Goal: Task Accomplishment & Management: Manage account settings

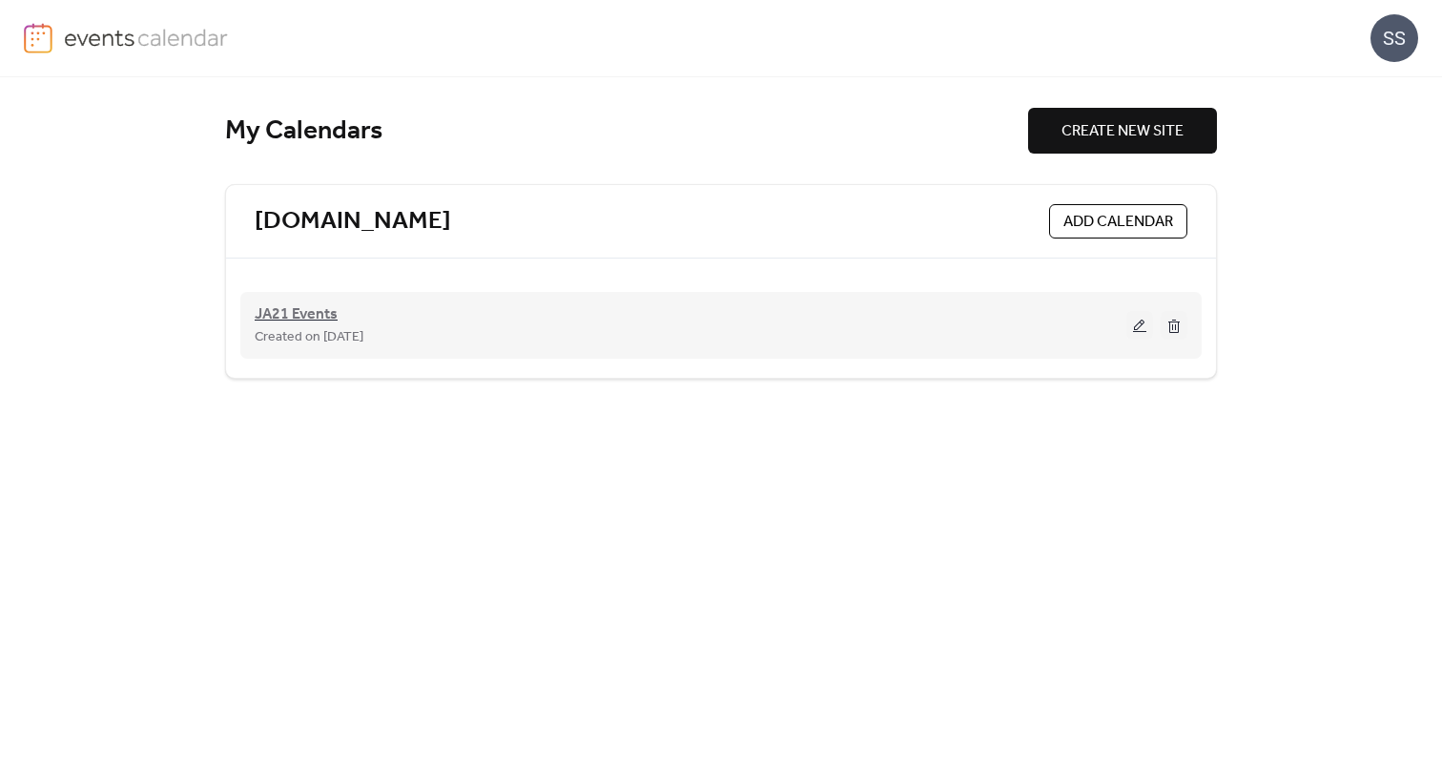
click at [300, 317] on span "JA21 Events" at bounding box center [296, 314] width 83 height 23
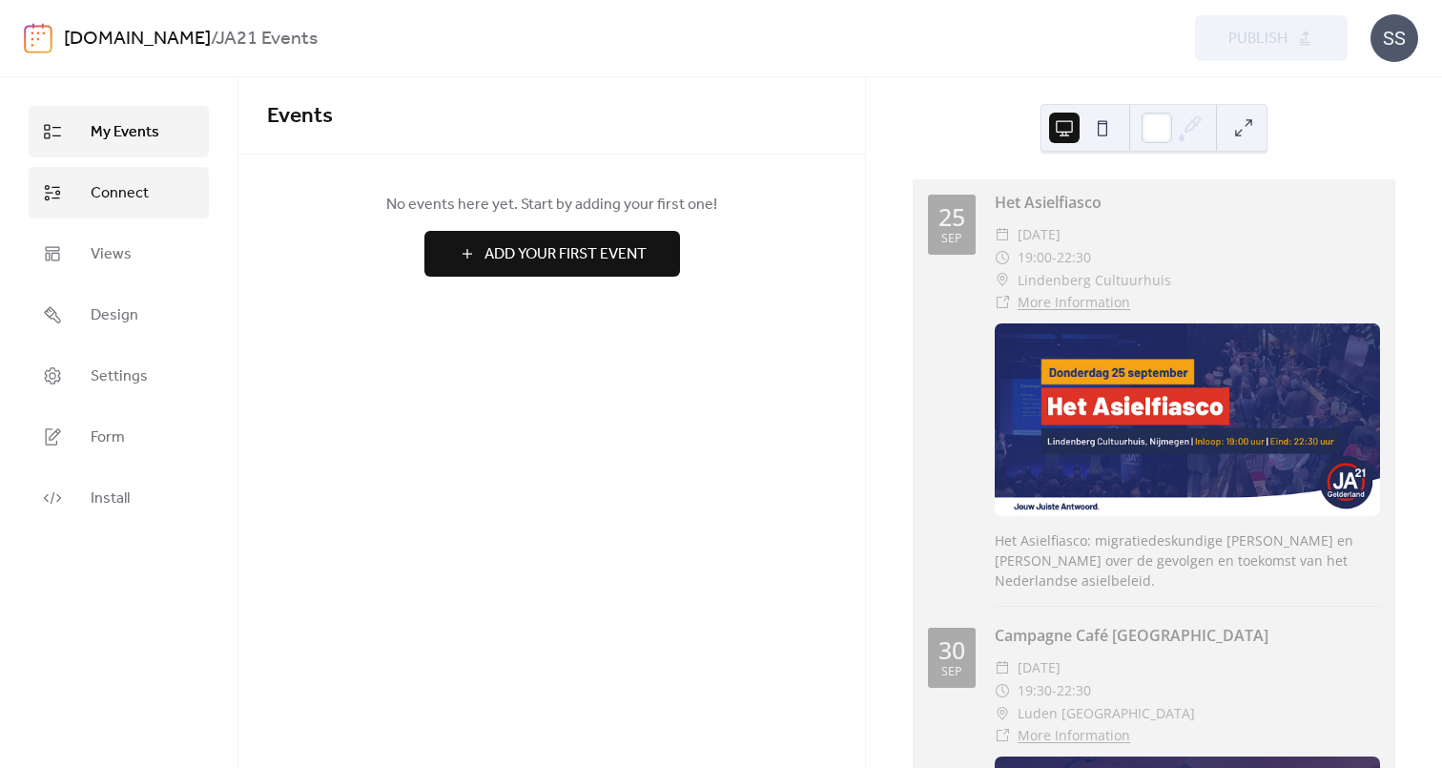
click at [132, 196] on span "Connect" at bounding box center [120, 193] width 58 height 23
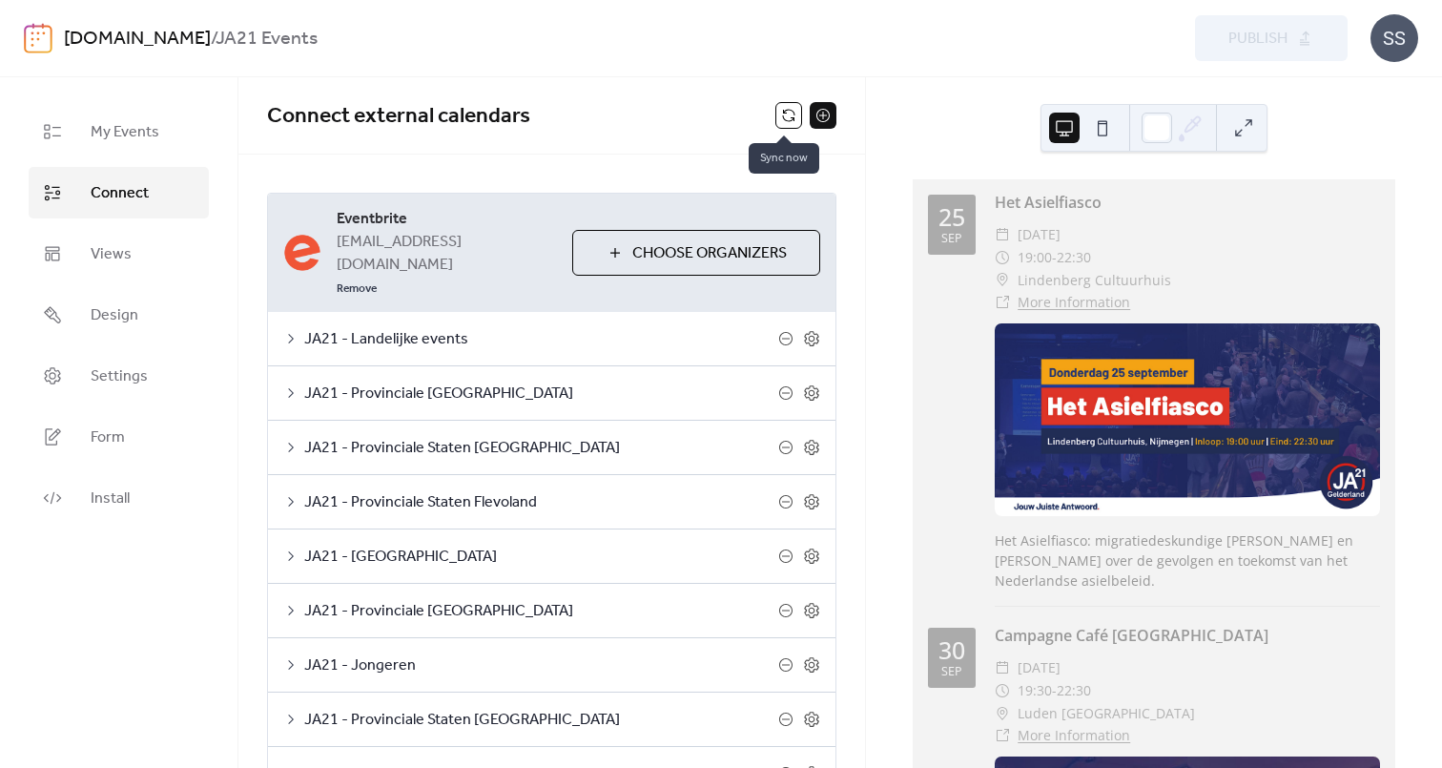
click at [783, 118] on button at bounding box center [789, 115] width 27 height 27
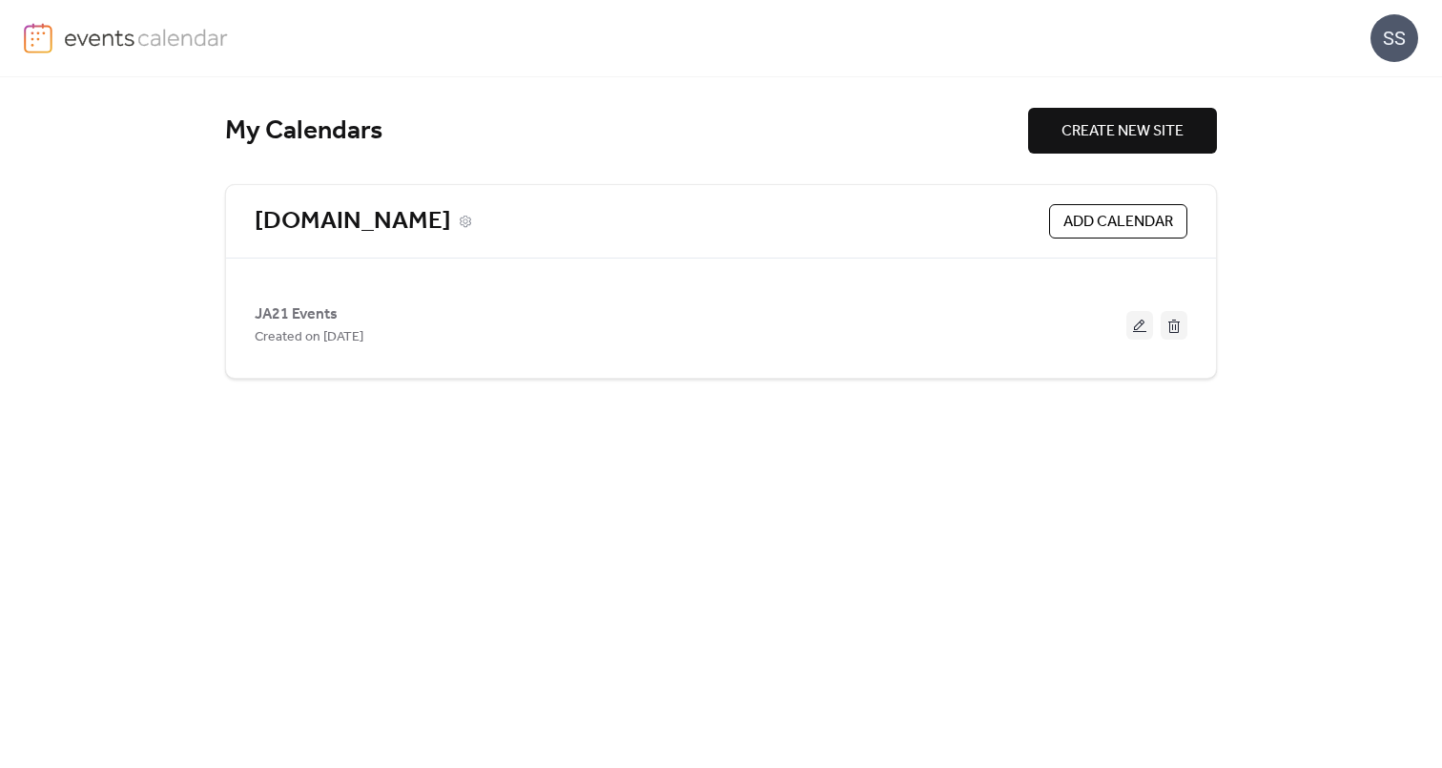
click at [283, 223] on link "[DOMAIN_NAME]" at bounding box center [353, 221] width 197 height 31
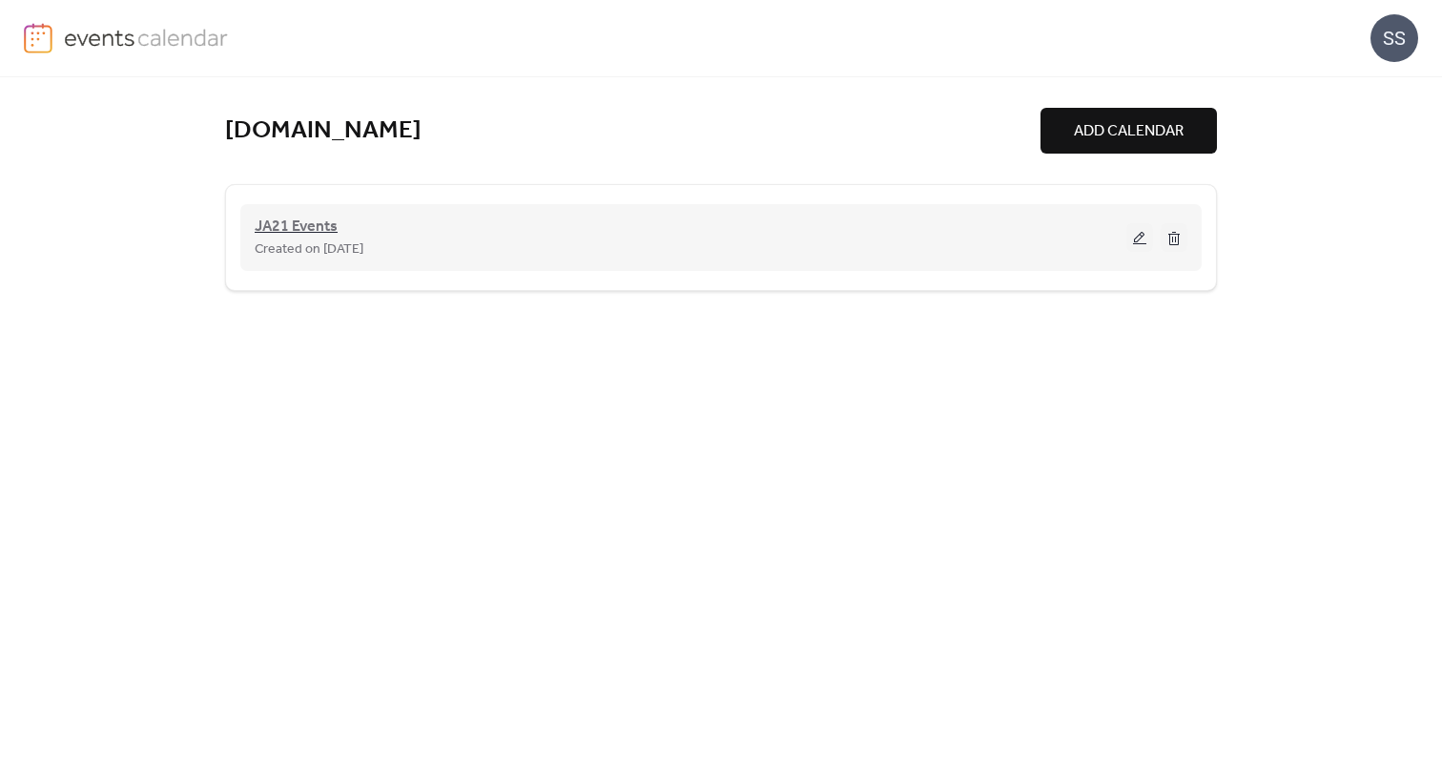
click at [306, 230] on span "JA21 Events" at bounding box center [296, 227] width 83 height 23
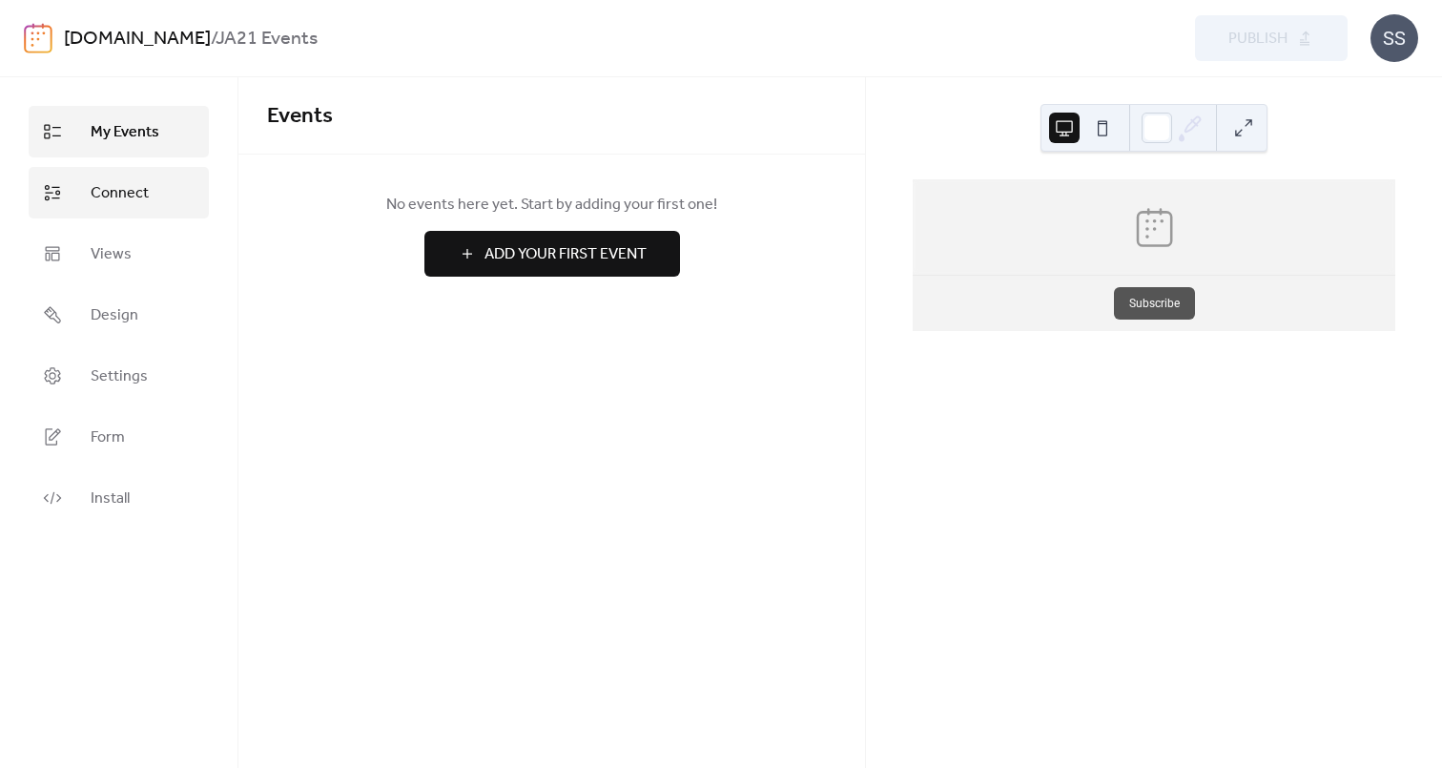
click at [115, 205] on span "Connect" at bounding box center [120, 193] width 58 height 23
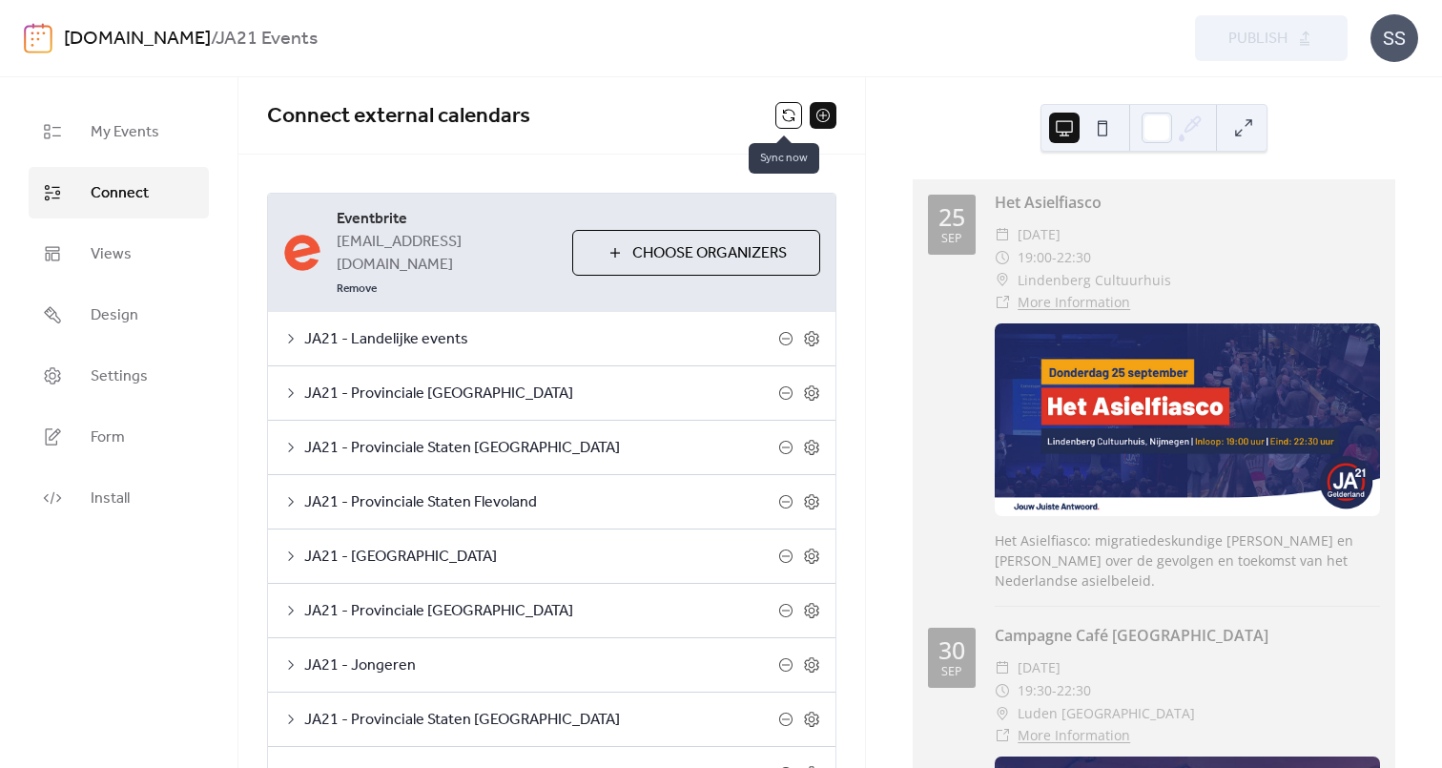
click at [780, 125] on button at bounding box center [789, 115] width 27 height 27
click at [821, 115] on button at bounding box center [823, 115] width 27 height 27
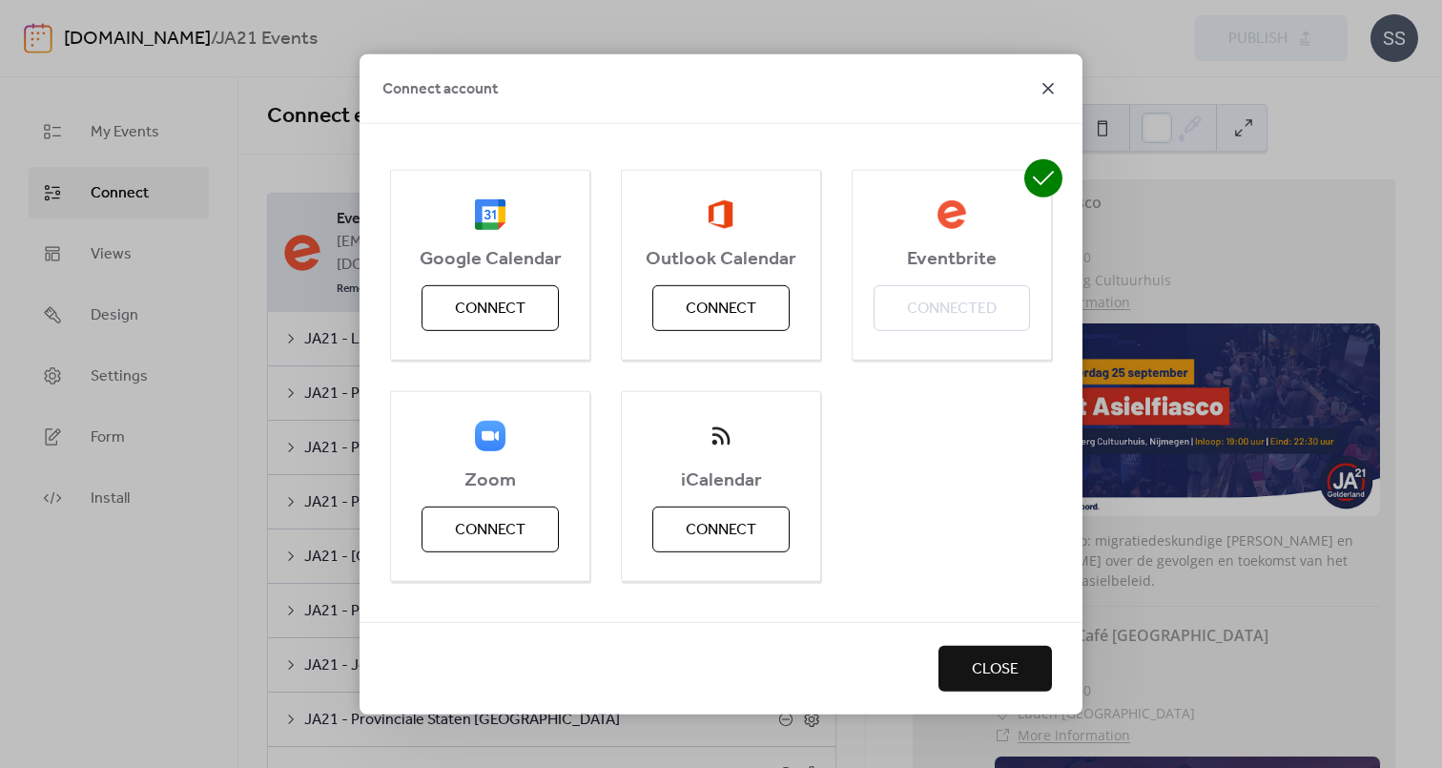
click at [1049, 89] on icon at bounding box center [1048, 87] width 11 height 11
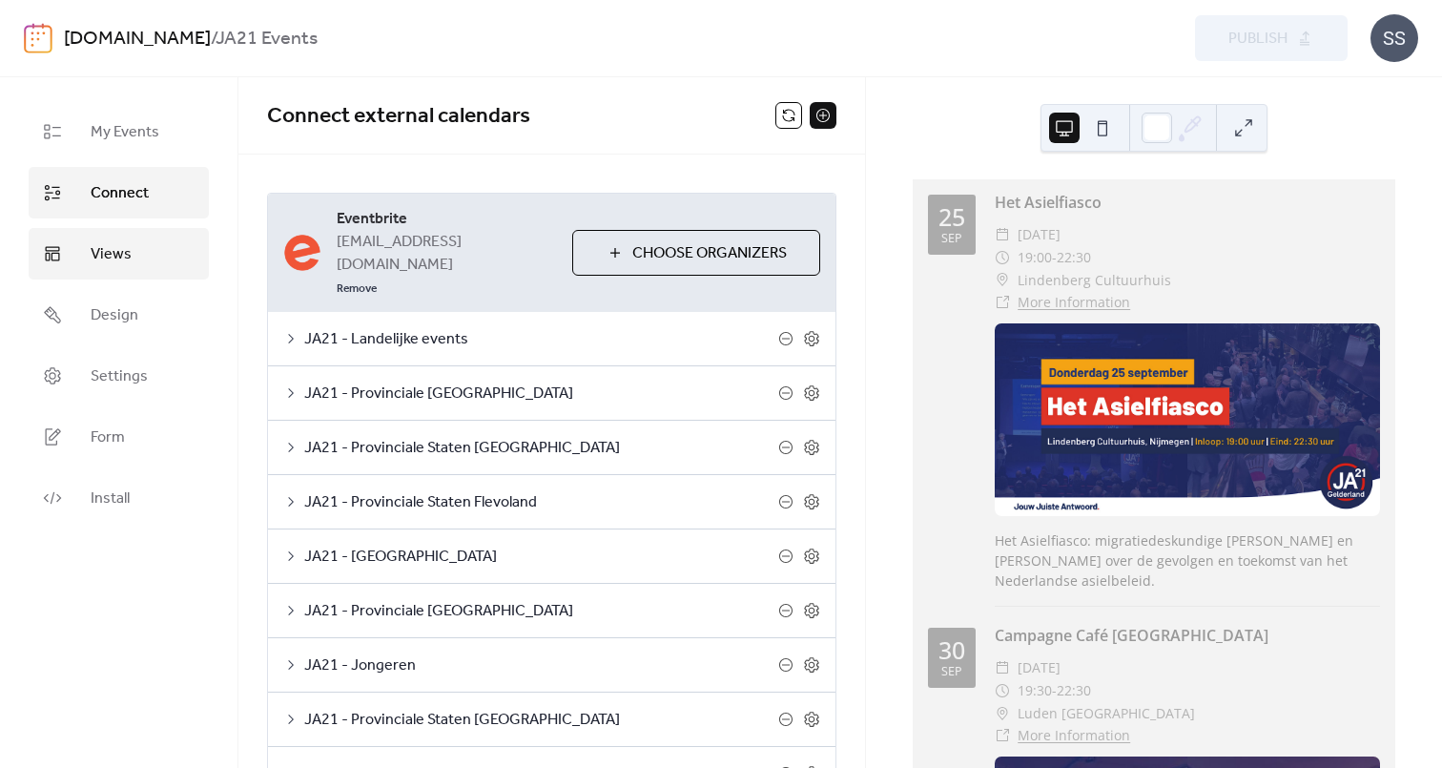
click at [115, 262] on span "Views" at bounding box center [111, 254] width 41 height 23
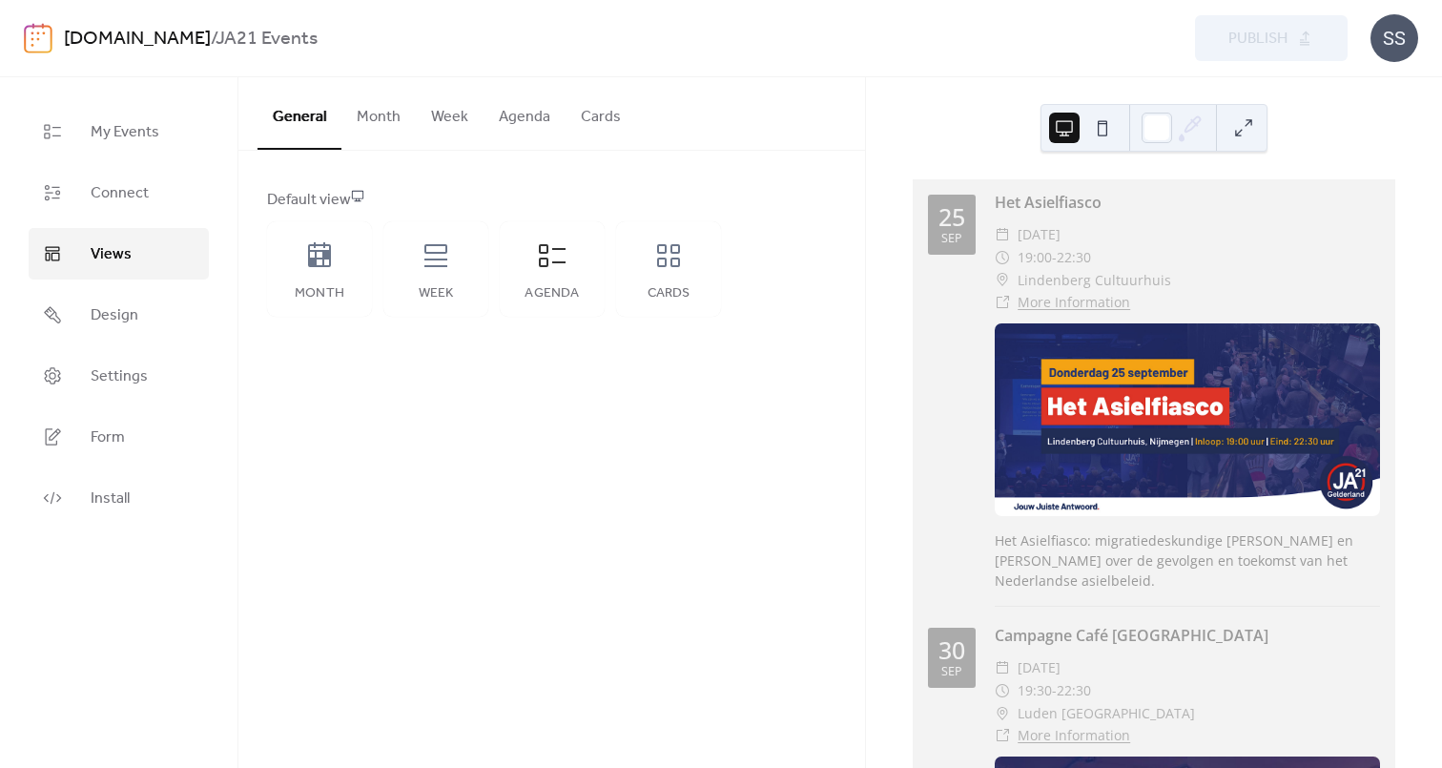
click at [512, 117] on button "Agenda" at bounding box center [525, 112] width 82 height 71
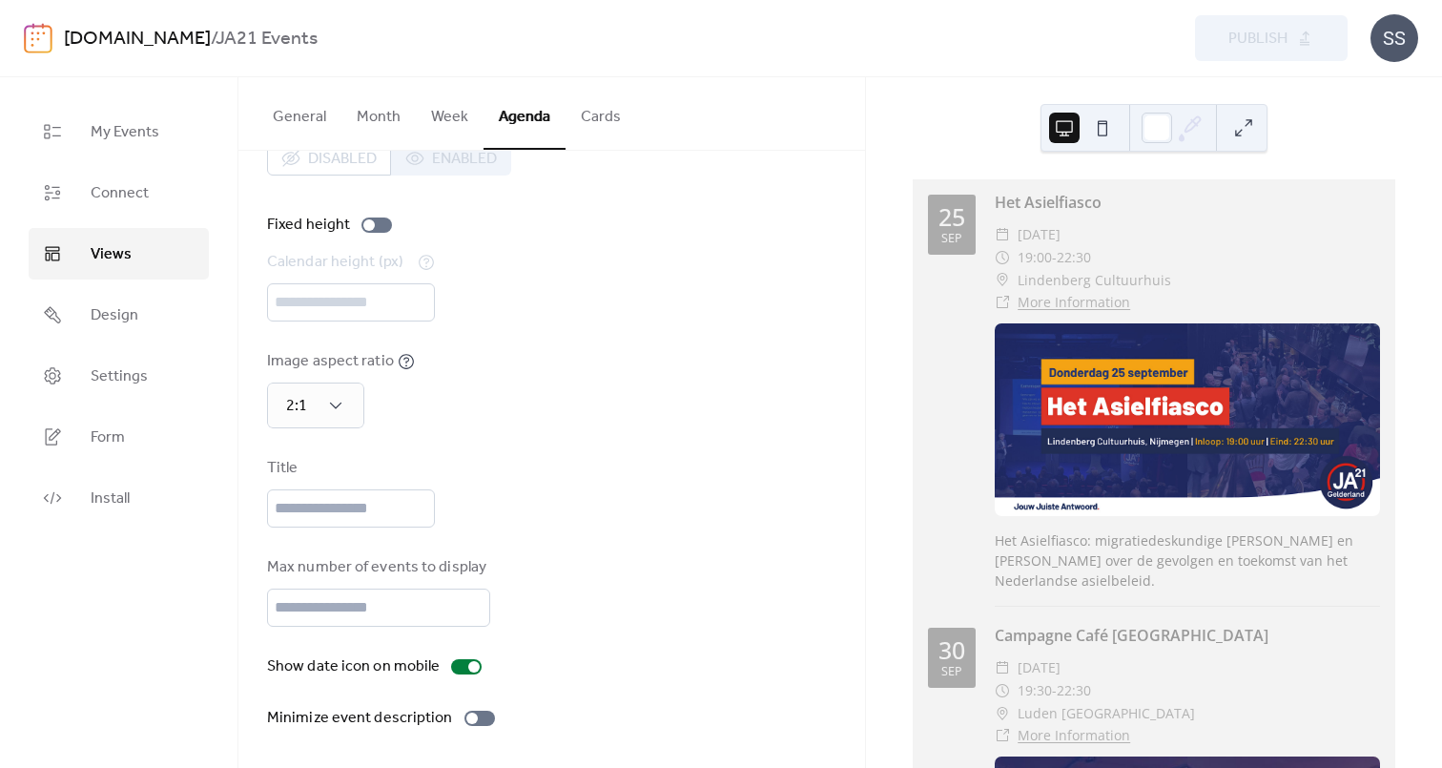
scroll to position [68, 0]
click at [616, 352] on div "Image aspect ratio 2:1" at bounding box center [552, 389] width 570 height 78
click at [603, 116] on button "Cards" at bounding box center [601, 112] width 71 height 71
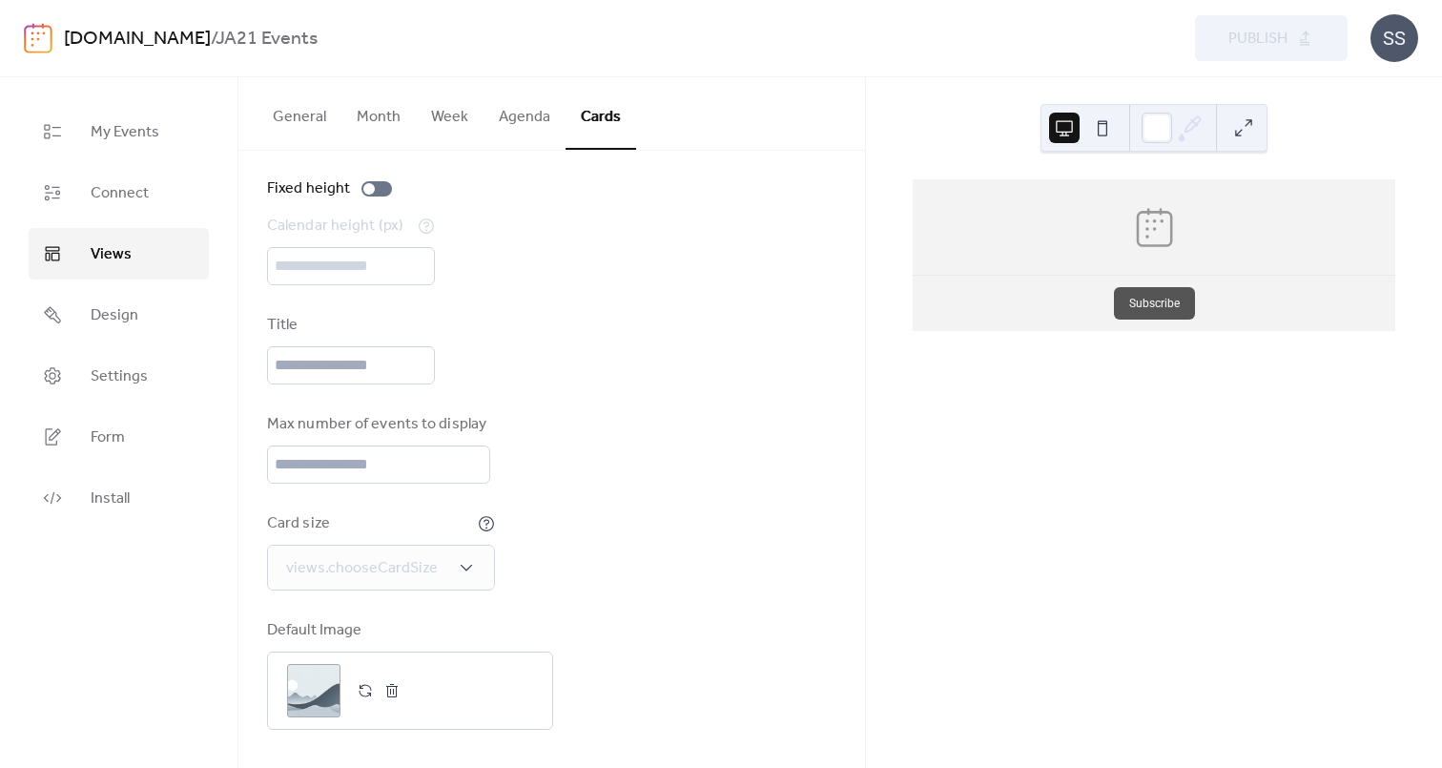
scroll to position [104, 0]
click at [293, 114] on button "General" at bounding box center [300, 112] width 84 height 71
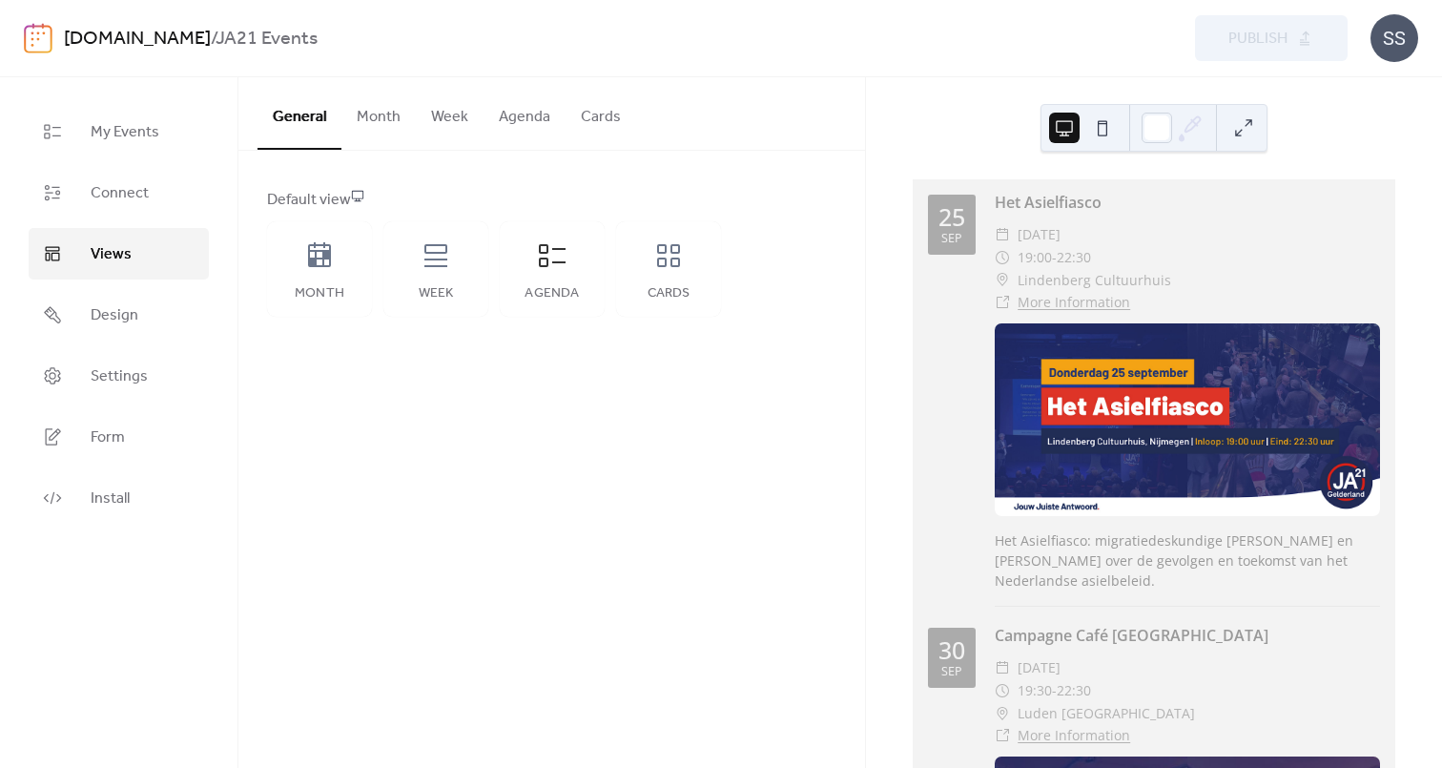
click at [393, 114] on button "Month" at bounding box center [379, 112] width 74 height 71
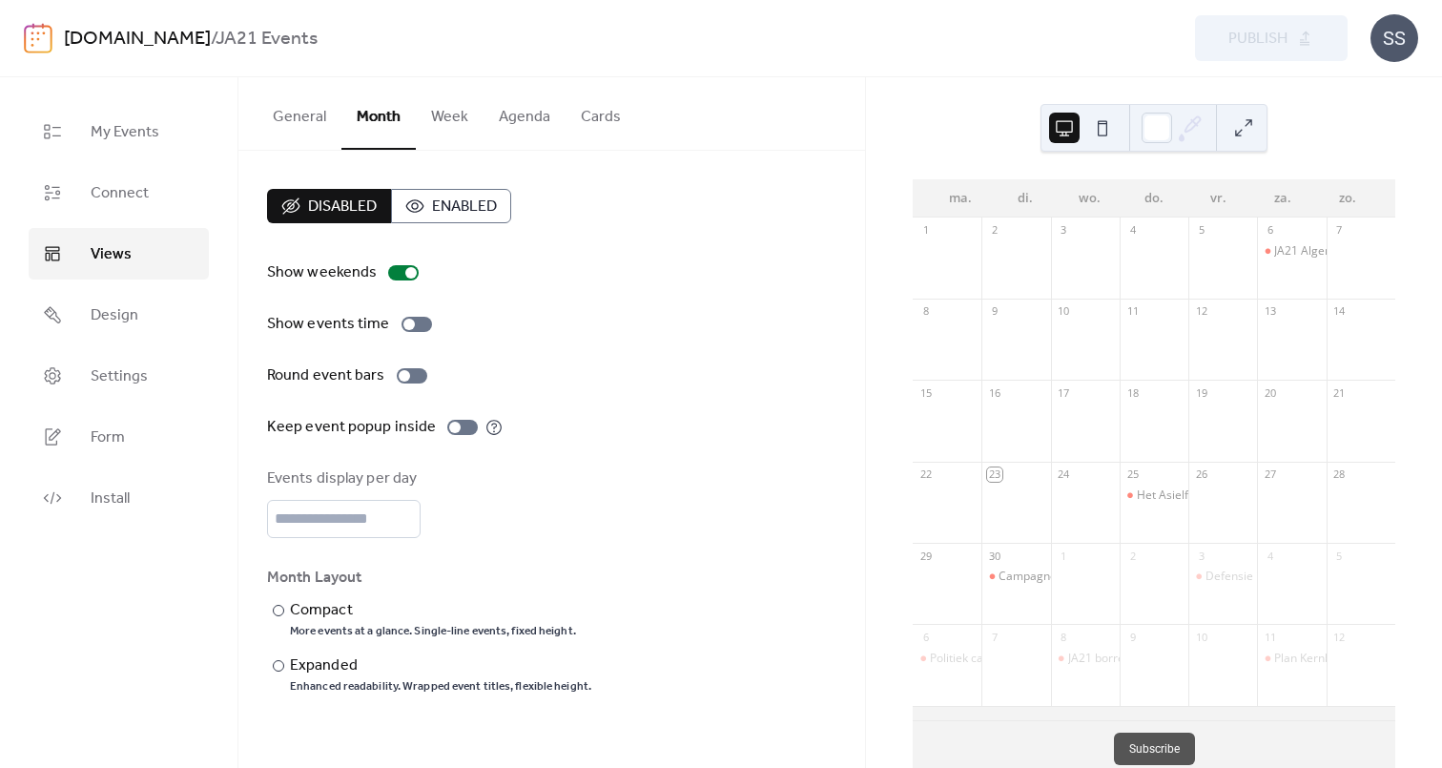
click at [450, 117] on button "Week" at bounding box center [450, 112] width 68 height 71
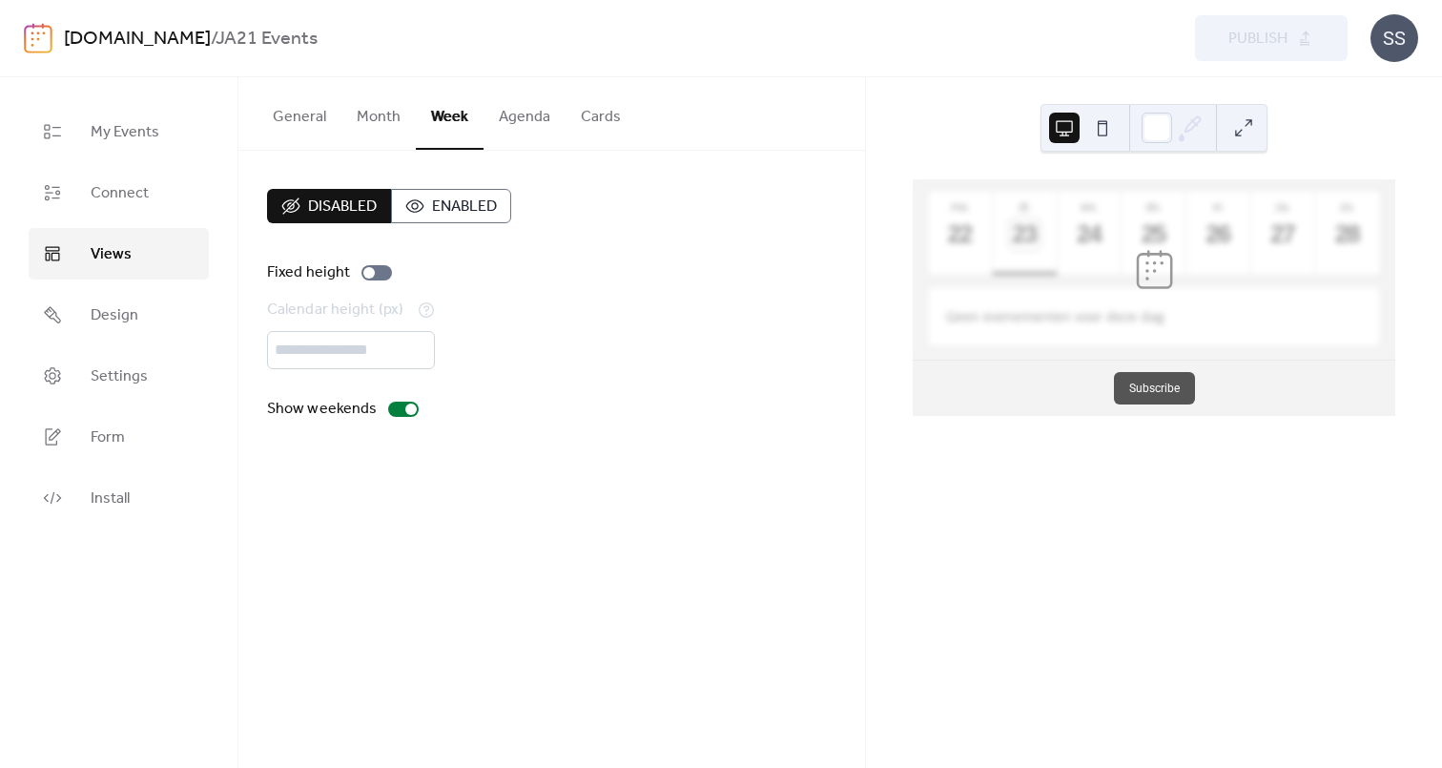
click at [581, 118] on button "Cards" at bounding box center [601, 112] width 71 height 71
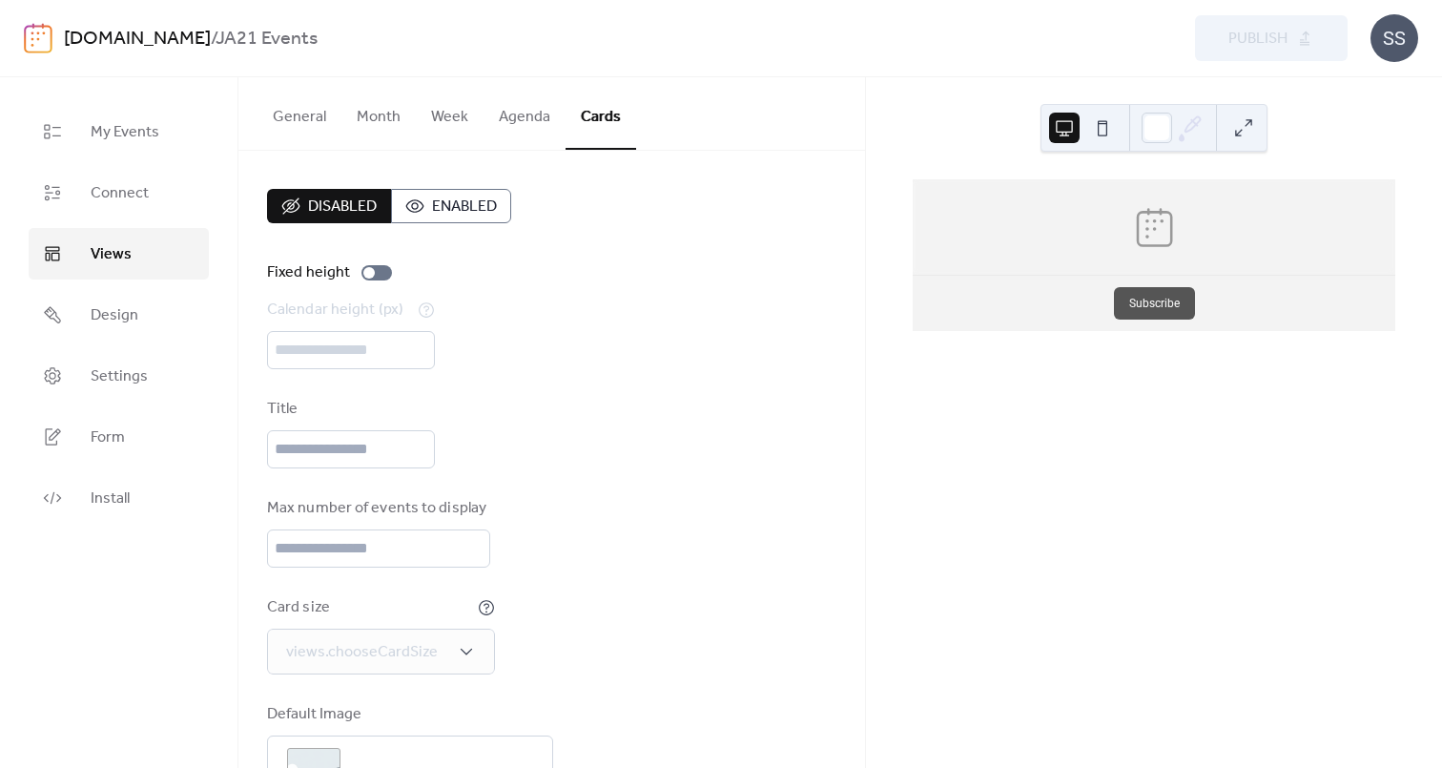
click at [289, 116] on button "General" at bounding box center [300, 112] width 84 height 71
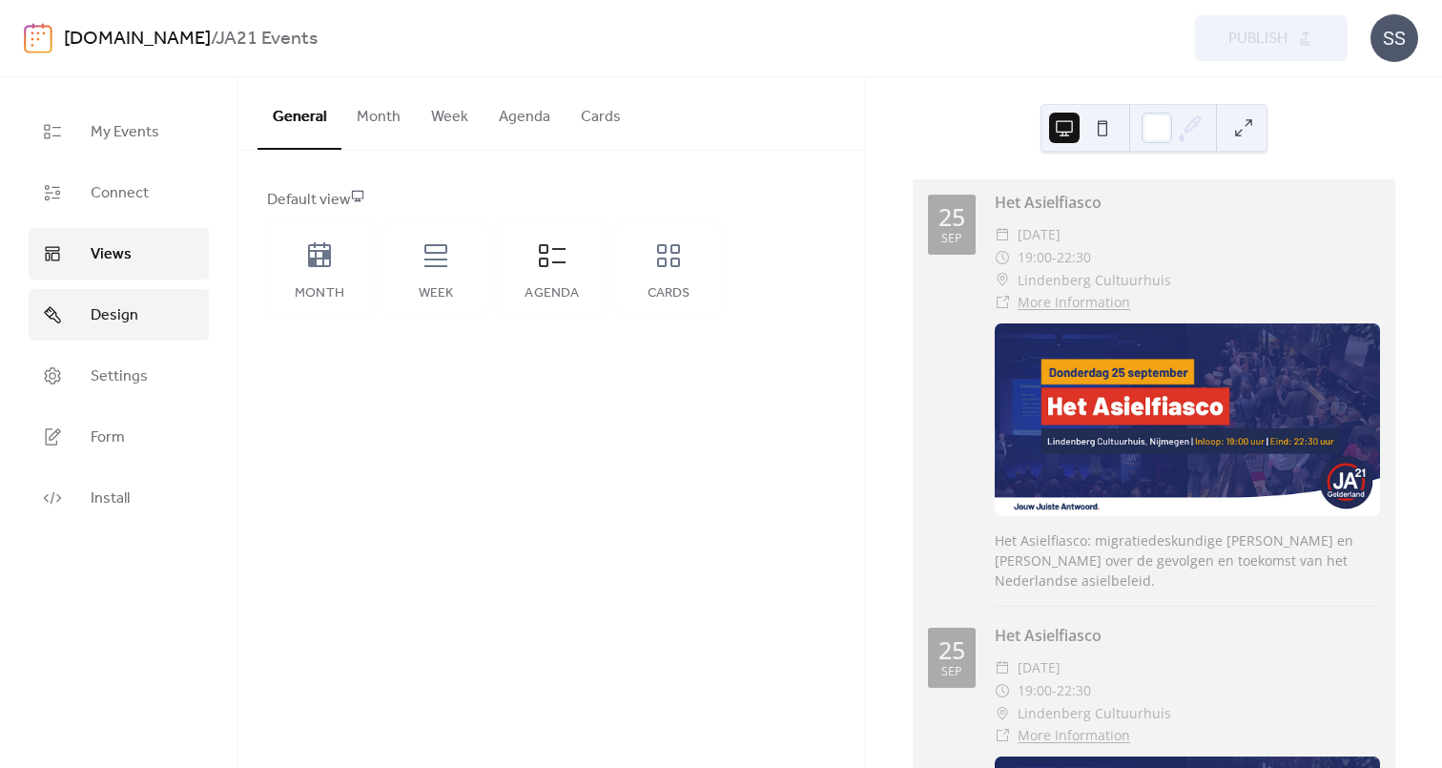
click at [121, 313] on span "Design" at bounding box center [115, 315] width 48 height 23
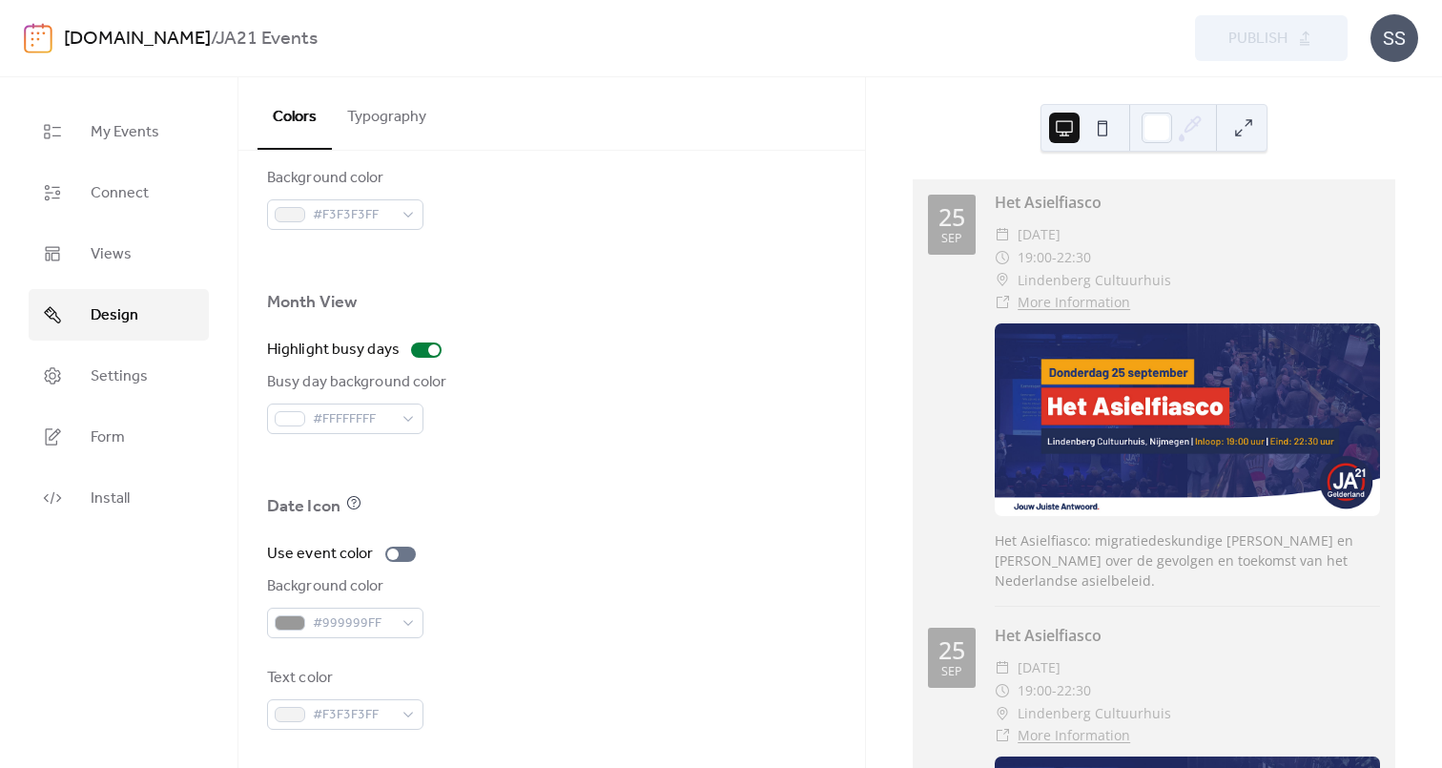
scroll to position [1232, 0]
click at [95, 370] on span "Settings" at bounding box center [119, 376] width 57 height 23
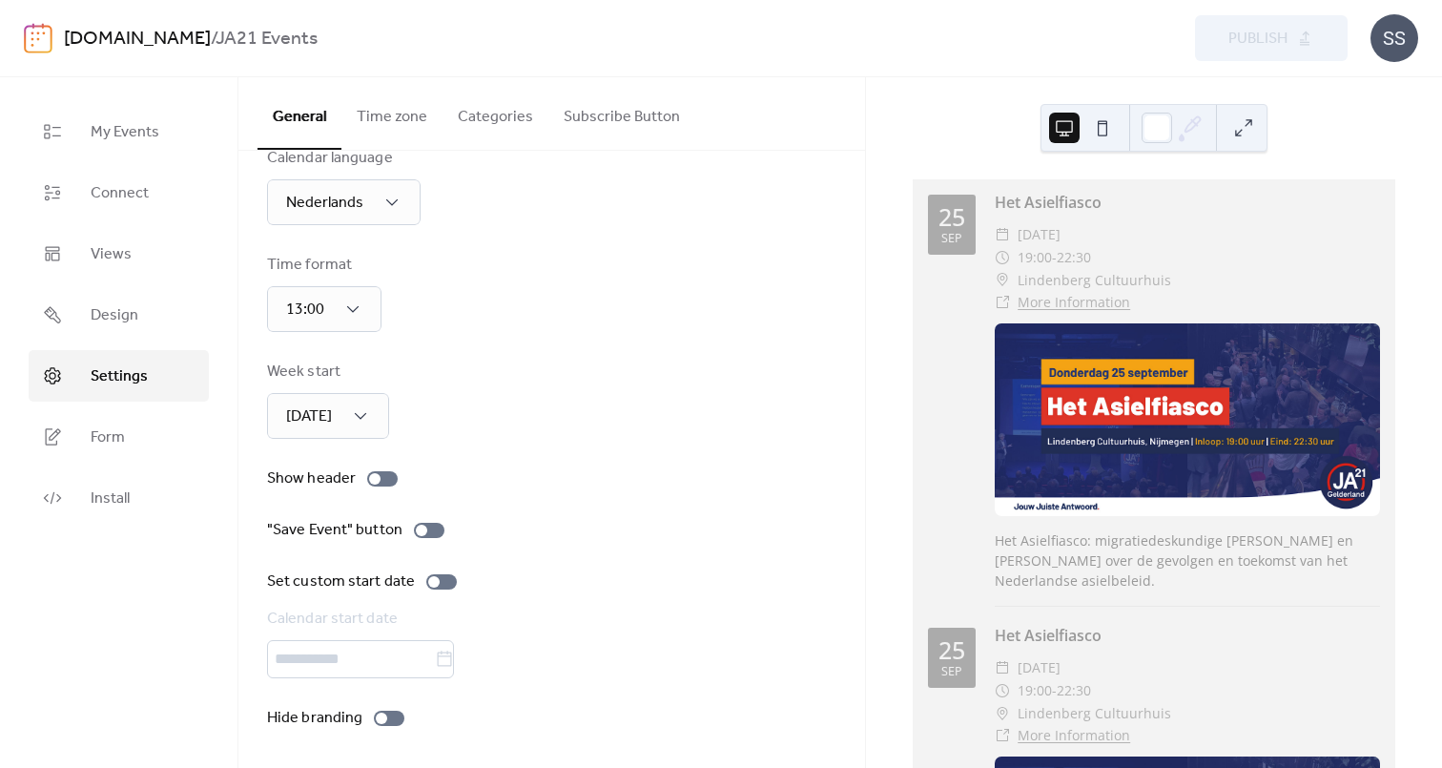
scroll to position [49, 0]
click at [386, 472] on div at bounding box center [382, 478] width 31 height 15
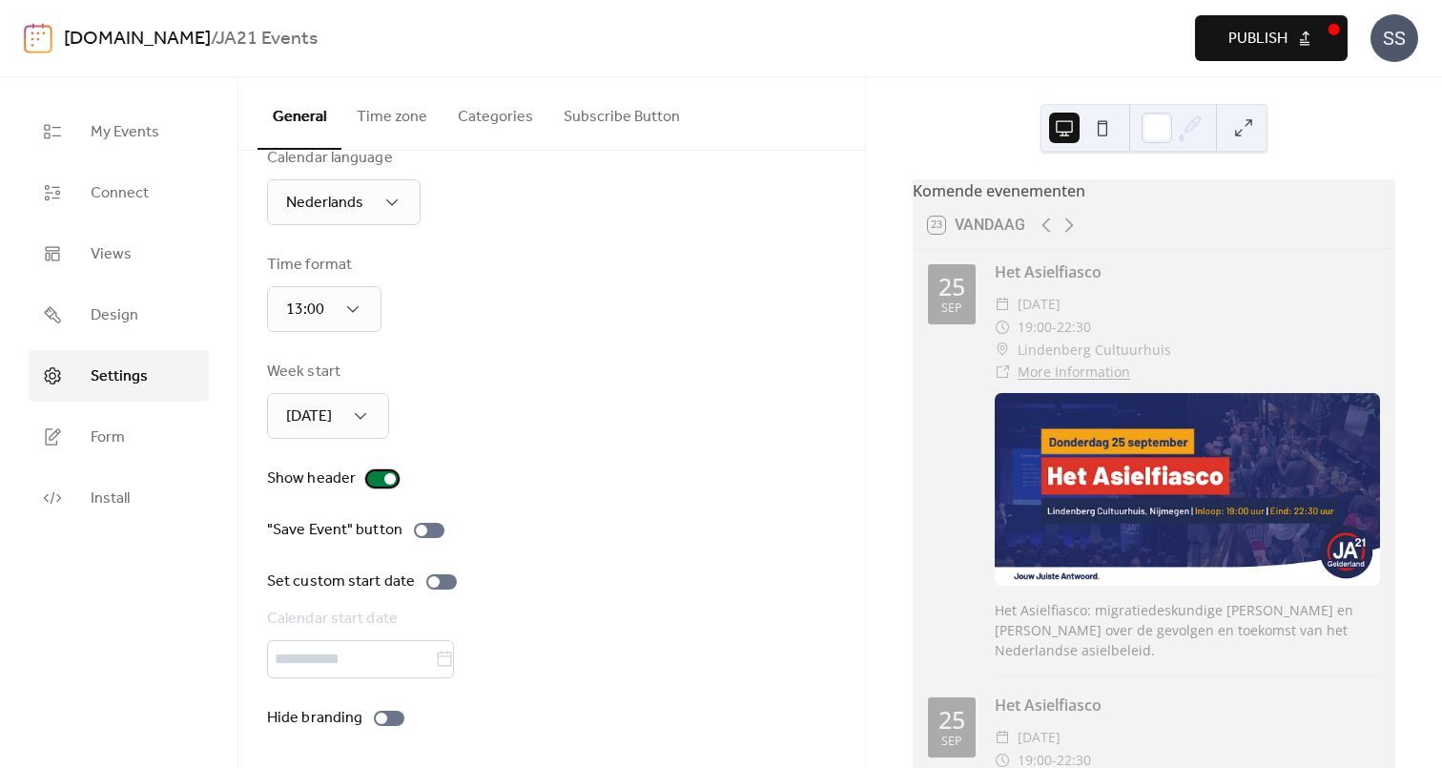
click at [386, 473] on div at bounding box center [389, 478] width 11 height 11
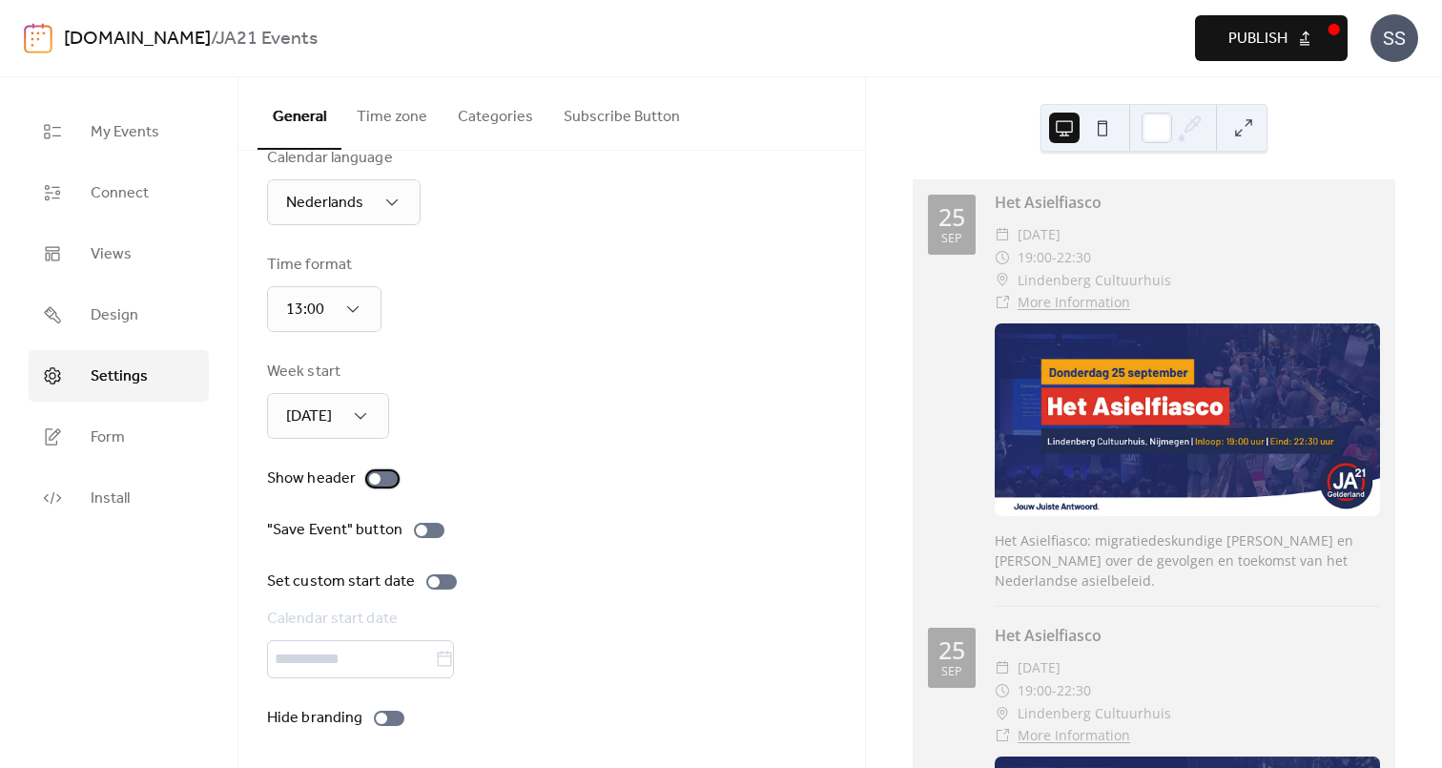
click at [390, 472] on div at bounding box center [382, 478] width 31 height 15
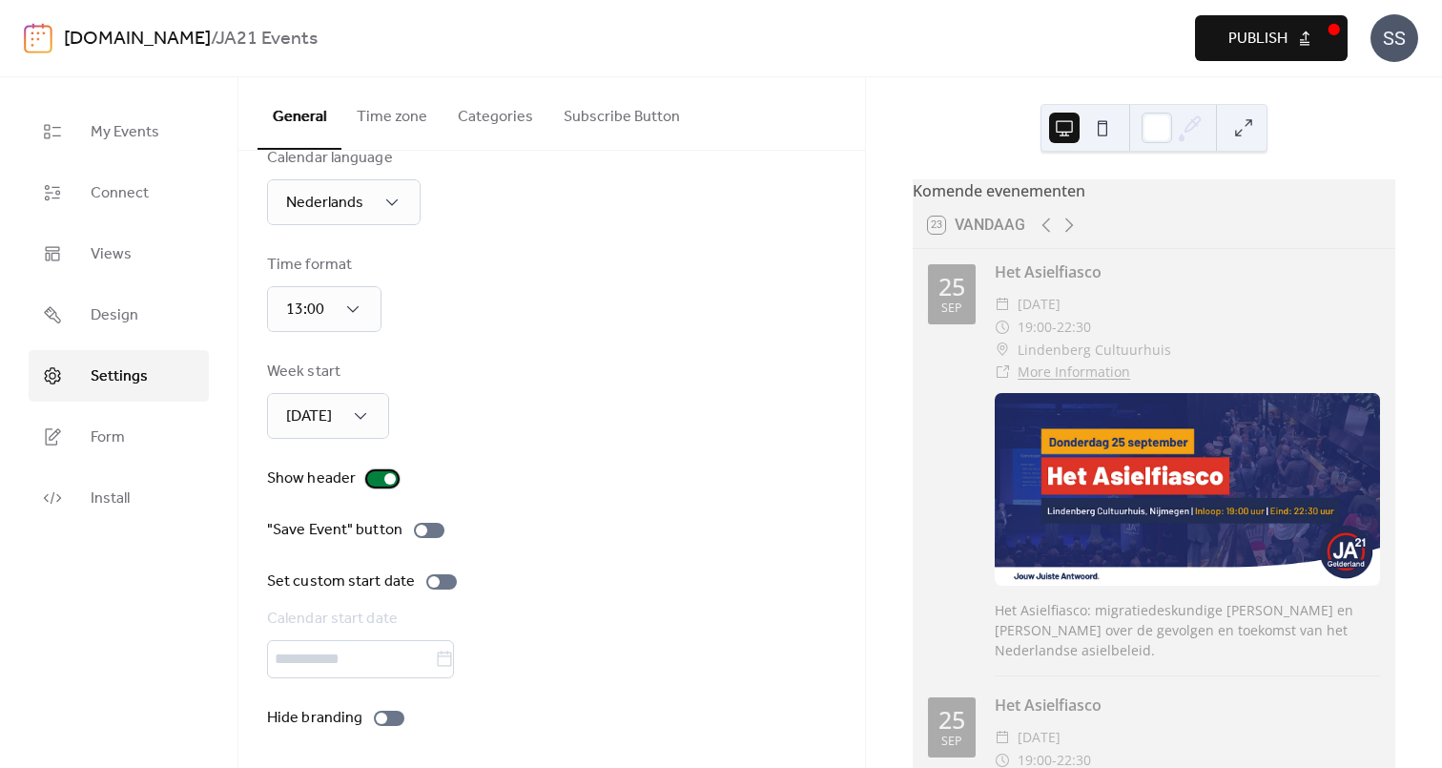
click at [390, 473] on div at bounding box center [389, 478] width 11 height 11
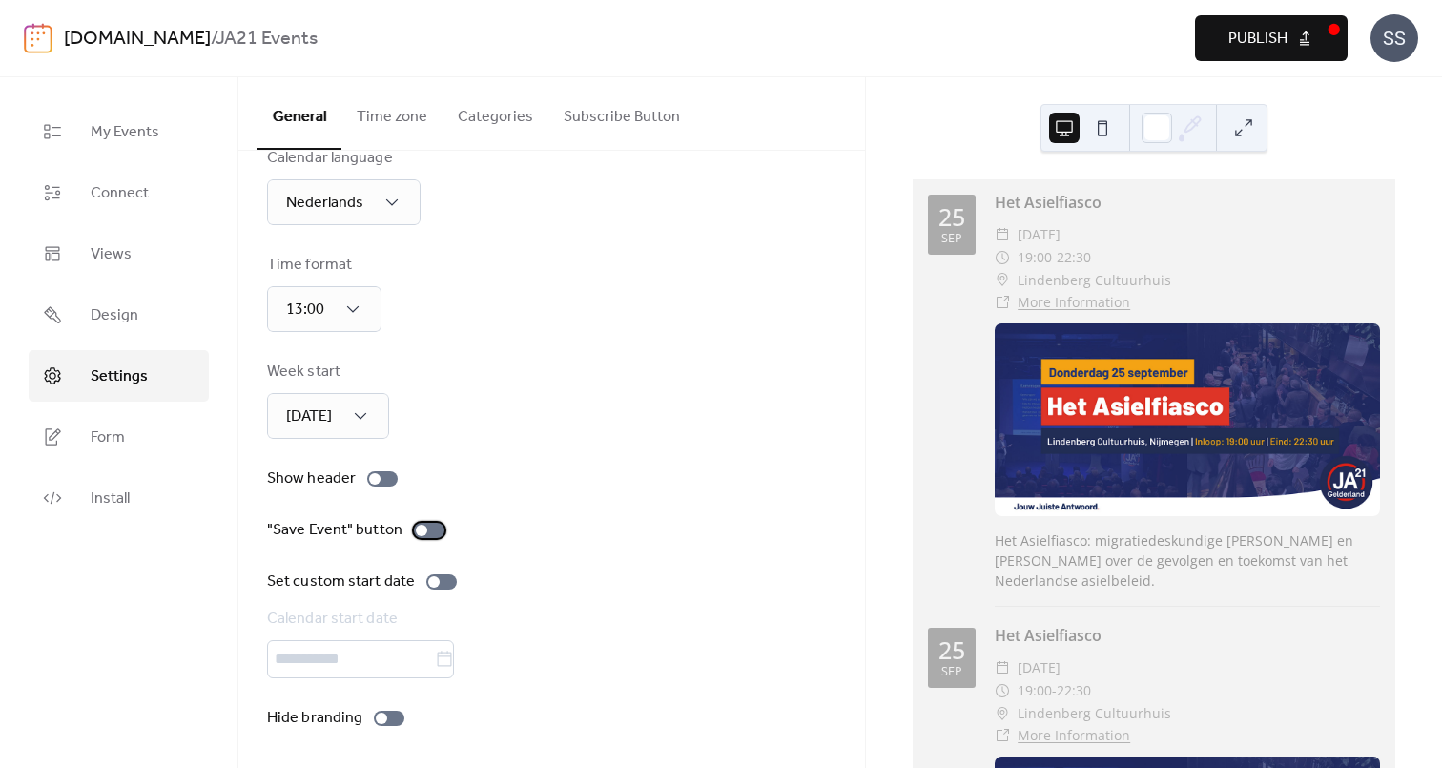
click at [429, 524] on div at bounding box center [429, 530] width 31 height 15
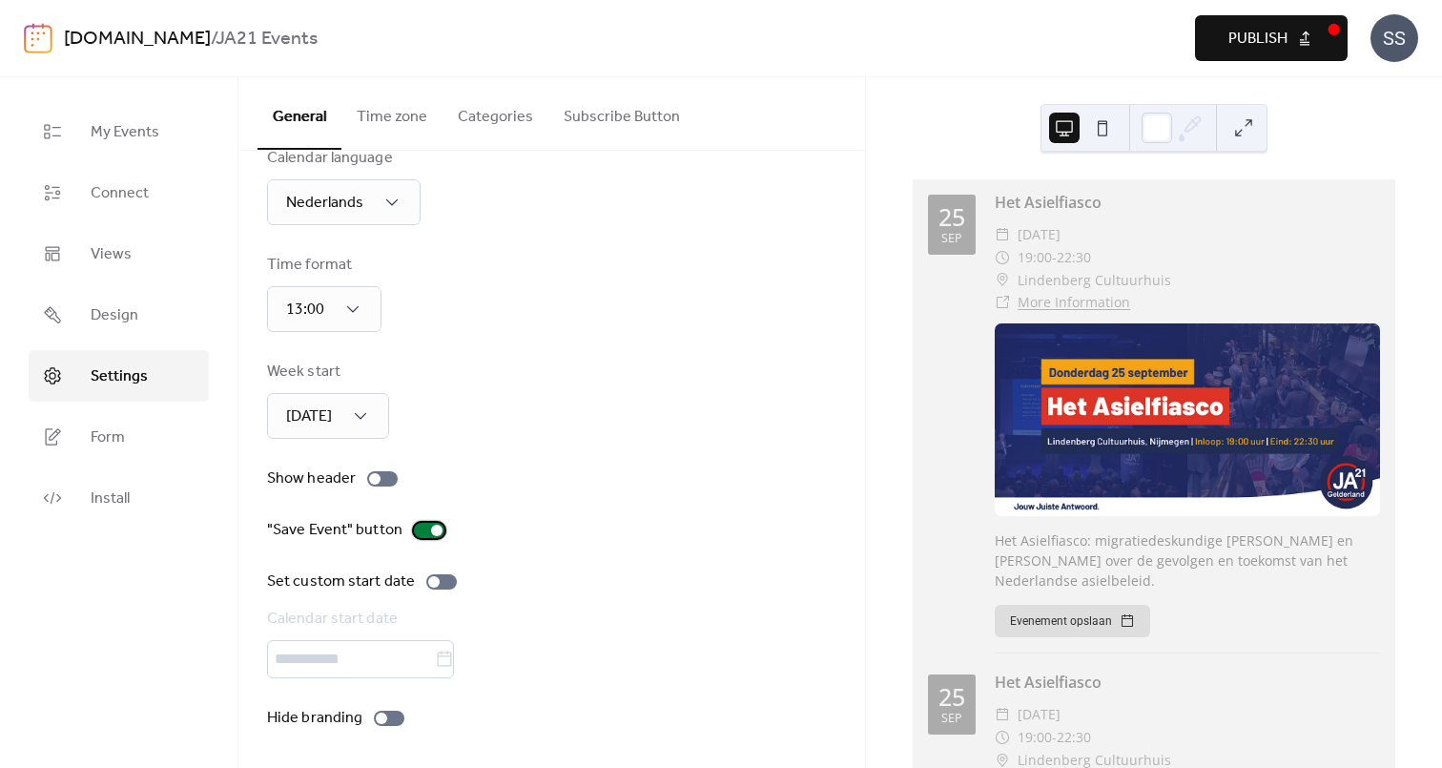
click at [431, 525] on div at bounding box center [436, 530] width 11 height 11
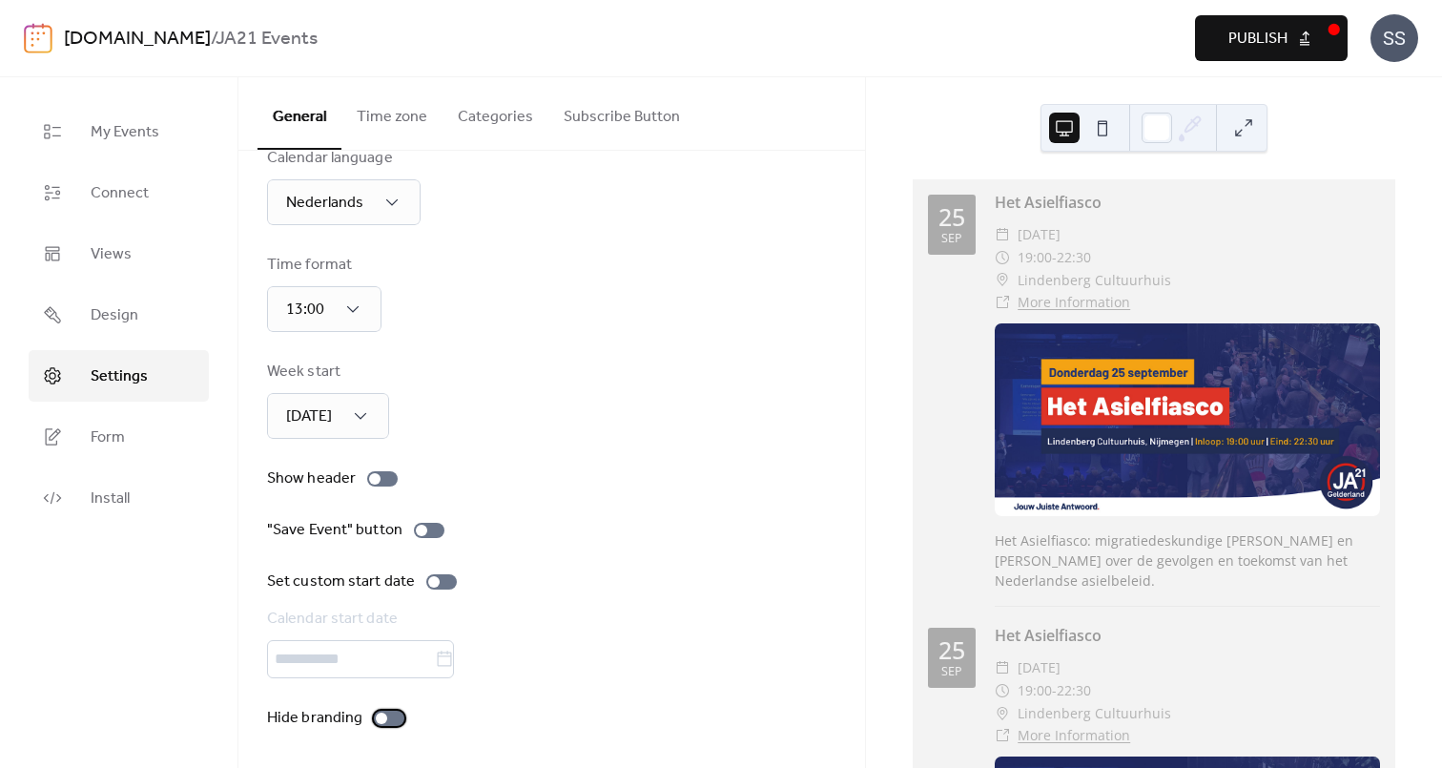
click at [387, 718] on div at bounding box center [389, 718] width 31 height 15
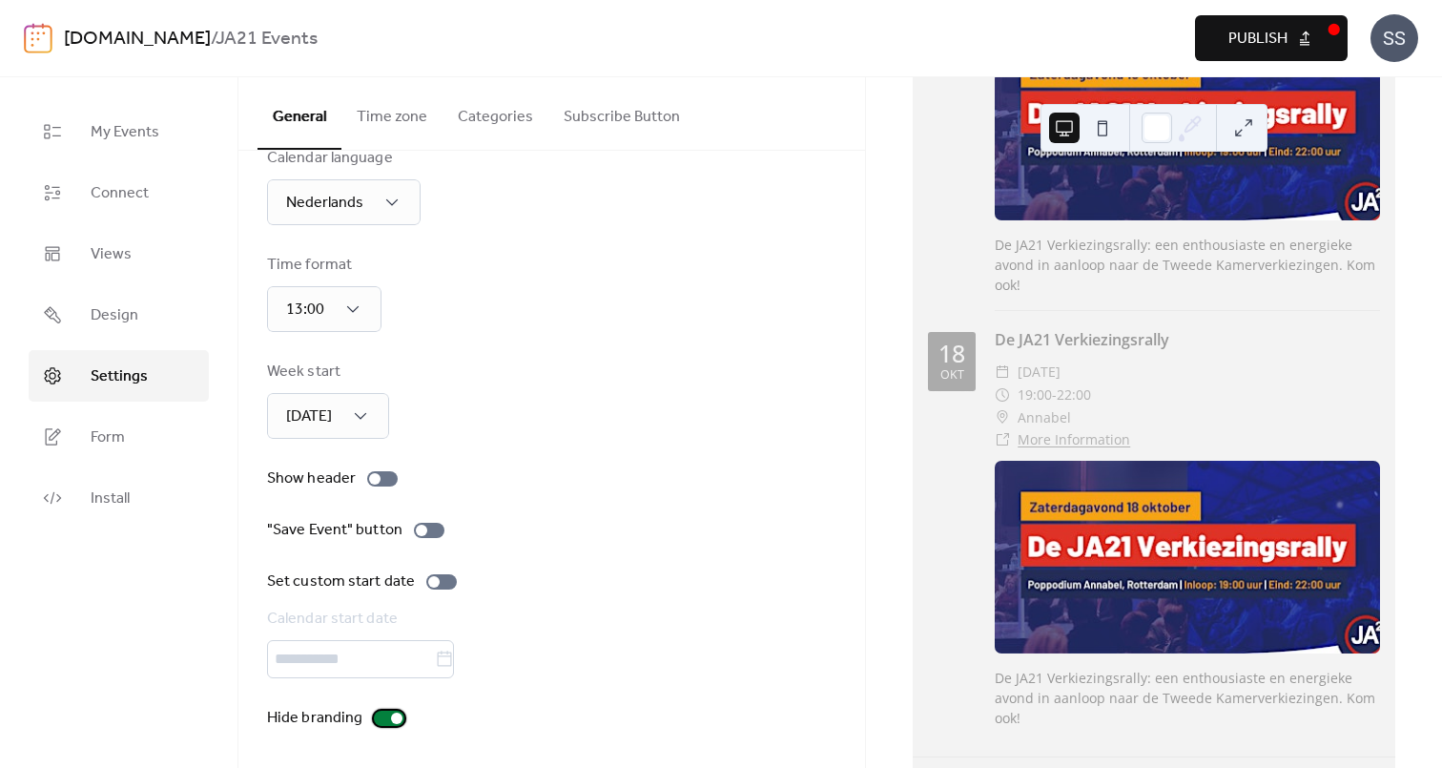
scroll to position [0, 0]
click at [377, 719] on div at bounding box center [389, 718] width 31 height 15
click at [389, 718] on div at bounding box center [389, 718] width 31 height 15
click at [404, 121] on button "Time zone" at bounding box center [392, 112] width 101 height 71
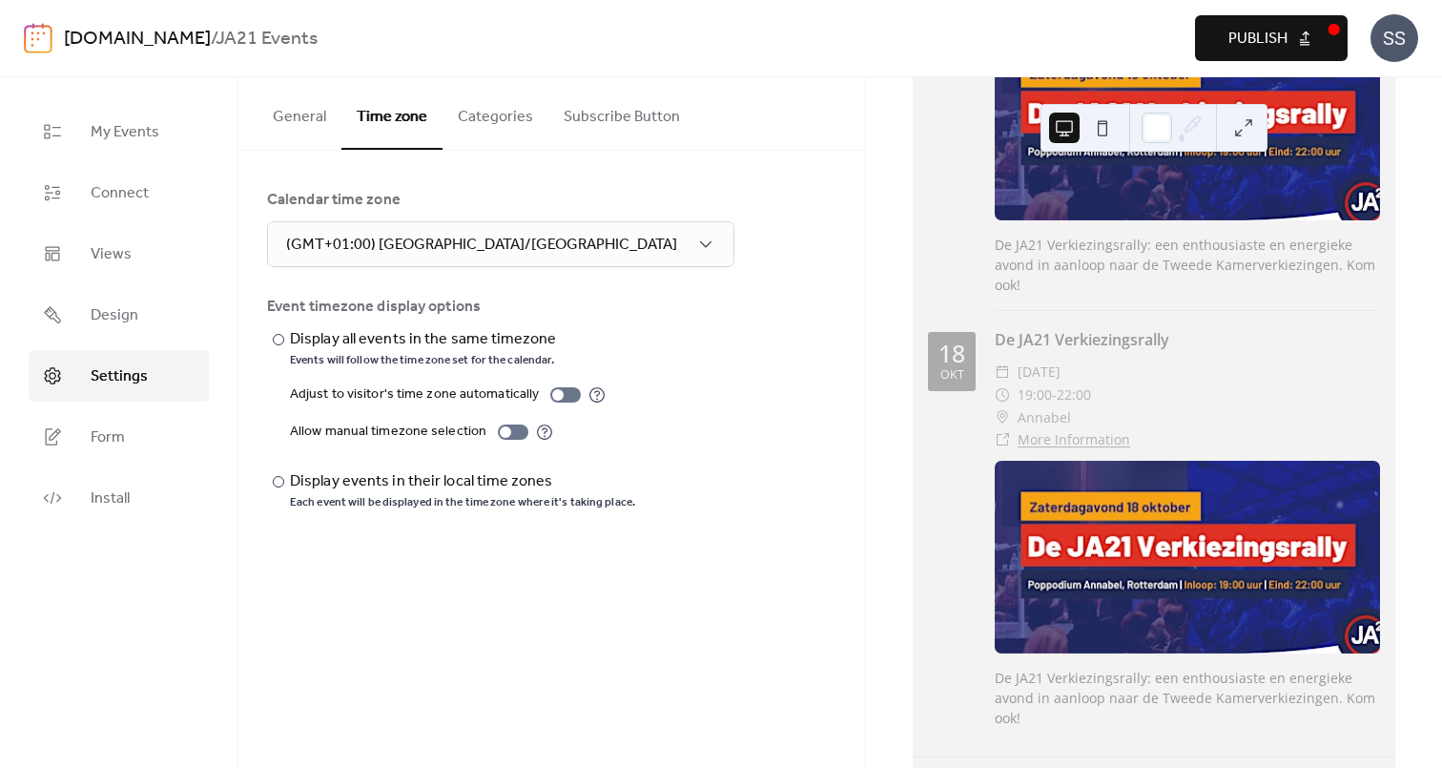
click at [499, 114] on button "Categories" at bounding box center [496, 112] width 106 height 71
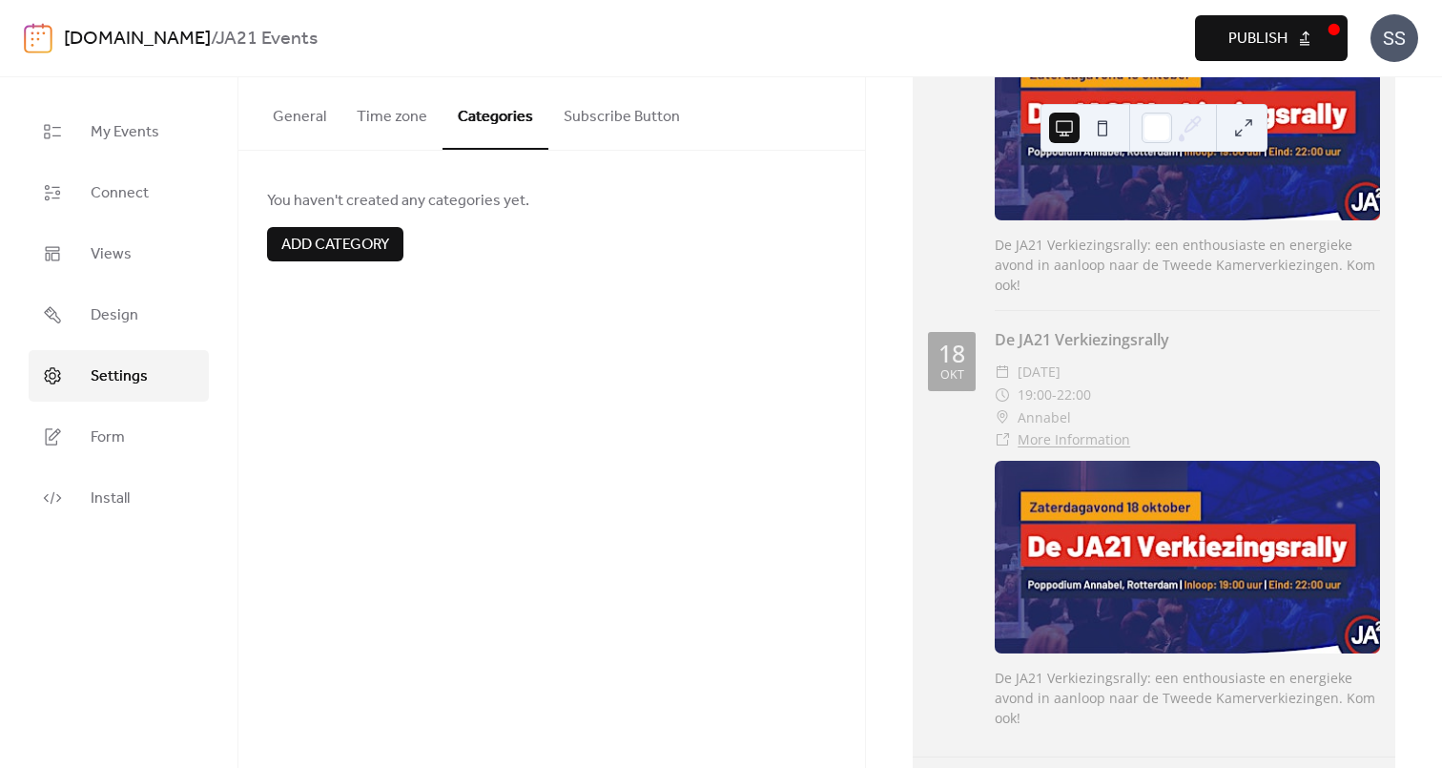
click at [597, 118] on button "Subscribe Button" at bounding box center [622, 112] width 147 height 71
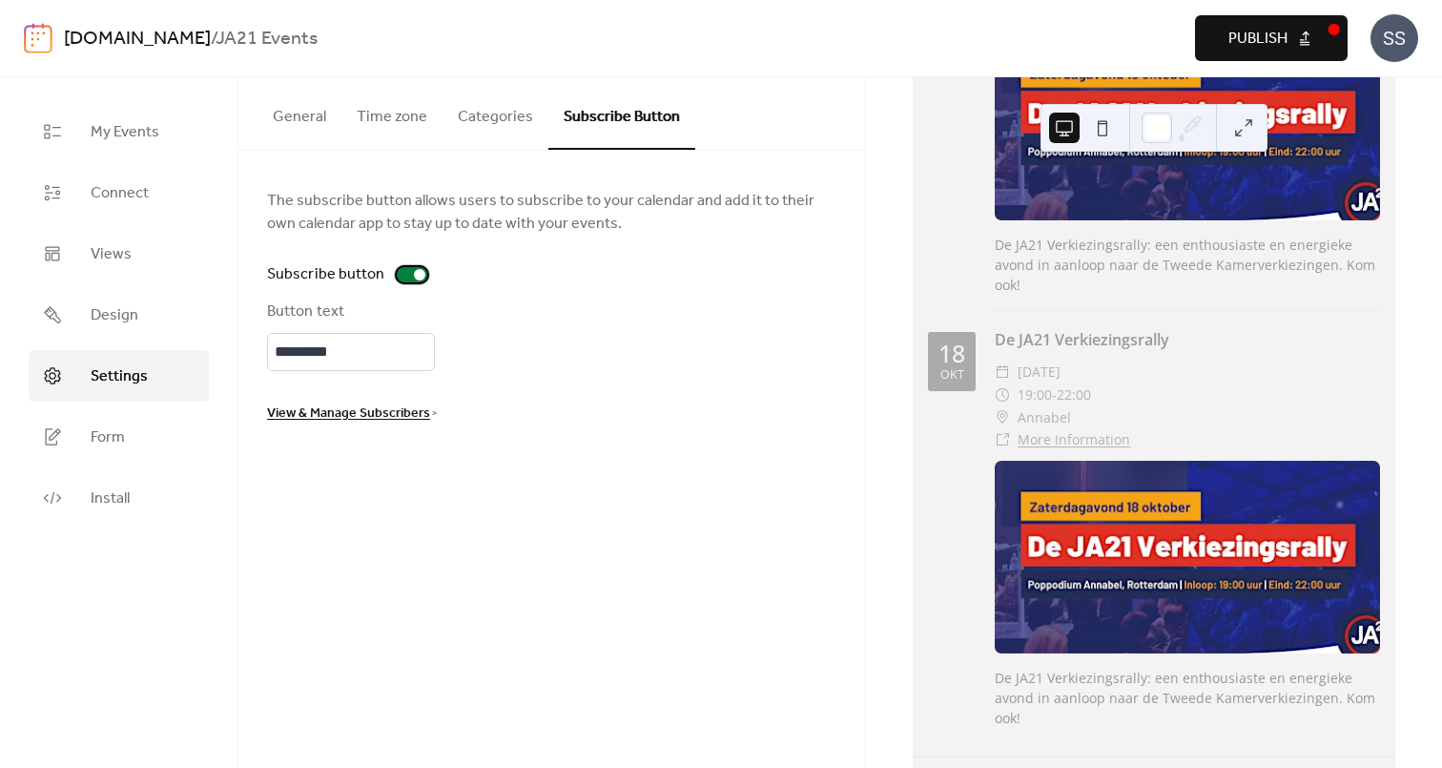
click at [399, 276] on div at bounding box center [412, 274] width 31 height 15
click at [413, 272] on div at bounding box center [412, 274] width 31 height 15
drag, startPoint x: 353, startPoint y: 357, endPoint x: 264, endPoint y: 357, distance: 88.7
click at [264, 357] on div "The subscribe button allows users to subscribe to your calendar and add it to t…" at bounding box center [551, 307] width 627 height 312
type input "*"
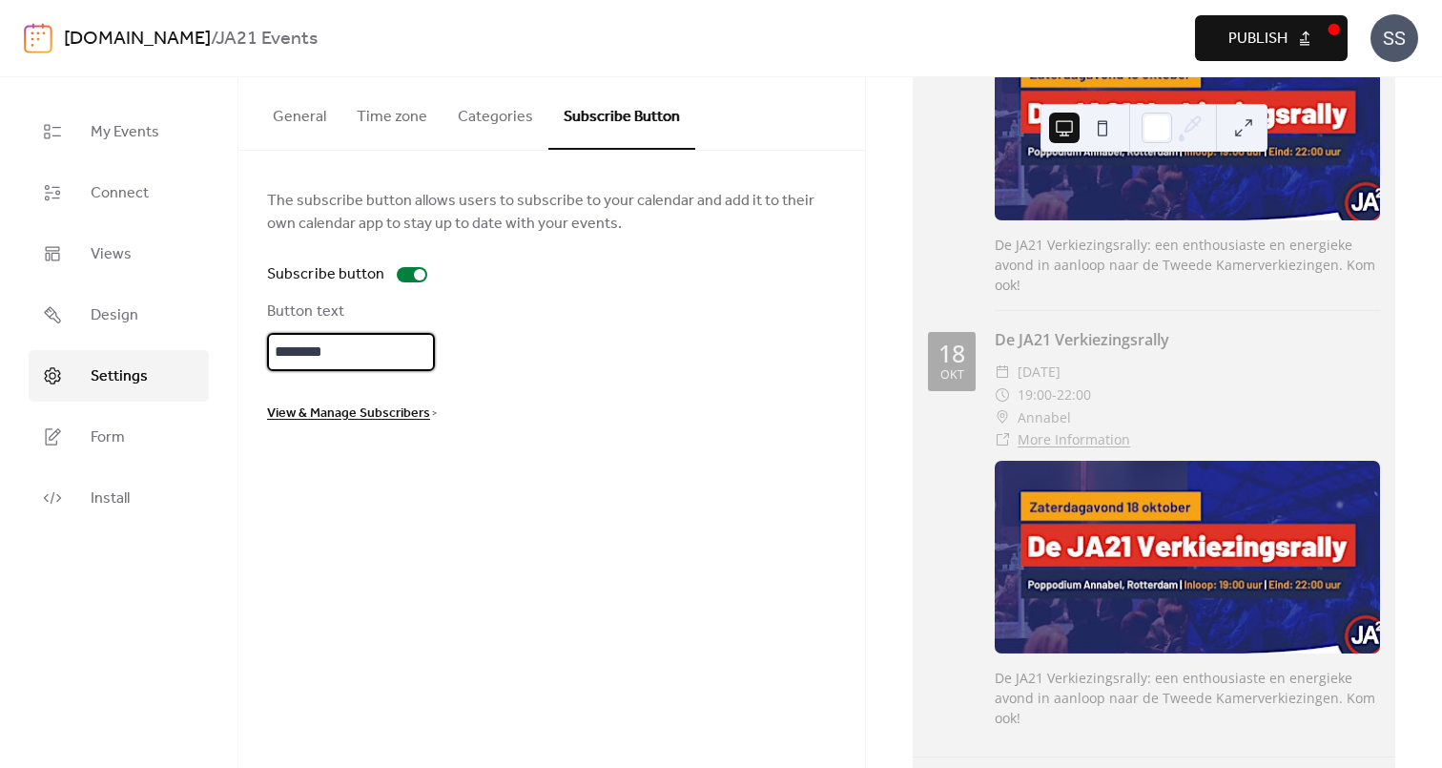
type input "*********"
click at [396, 424] on span "View & Manage Subscribers" at bounding box center [348, 414] width 163 height 23
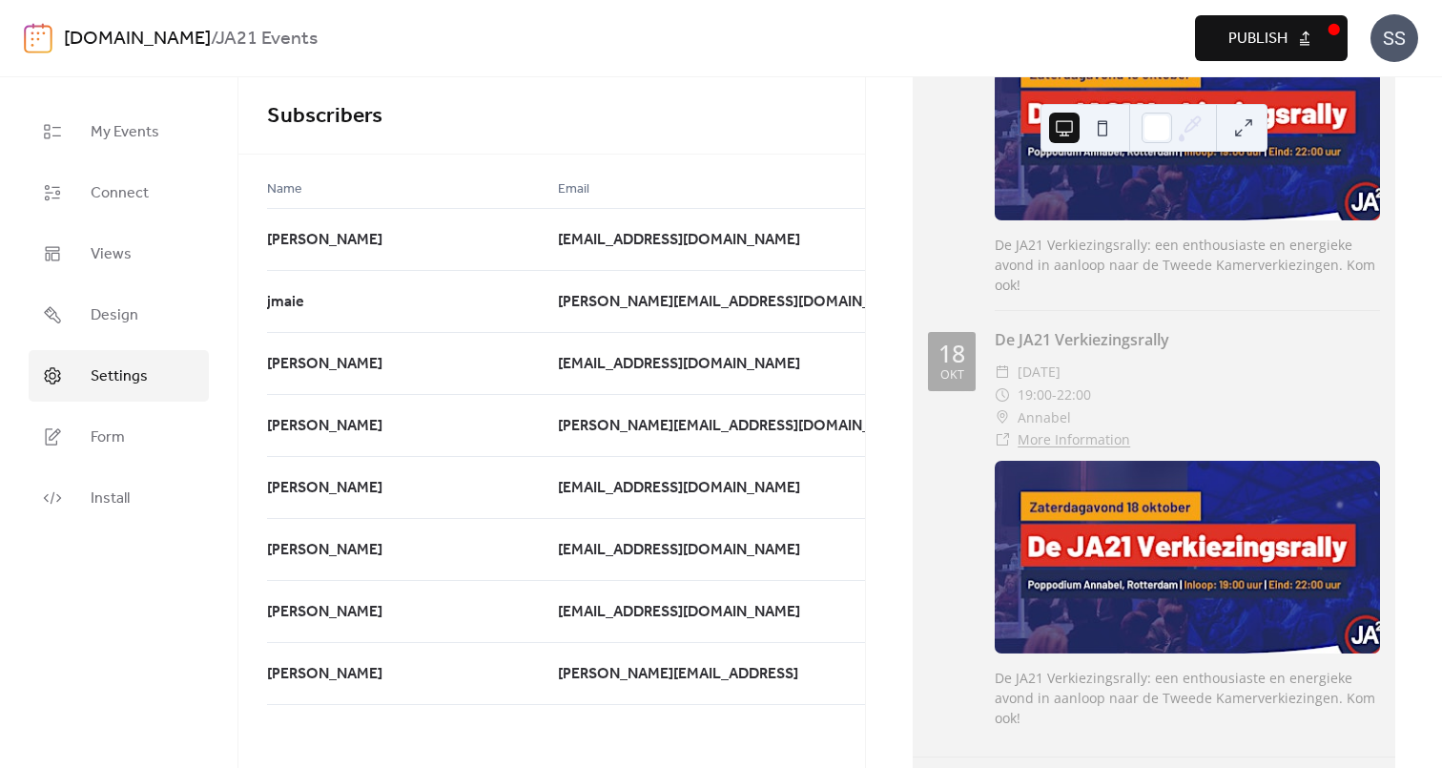
click at [132, 381] on span "Settings" at bounding box center [119, 376] width 57 height 23
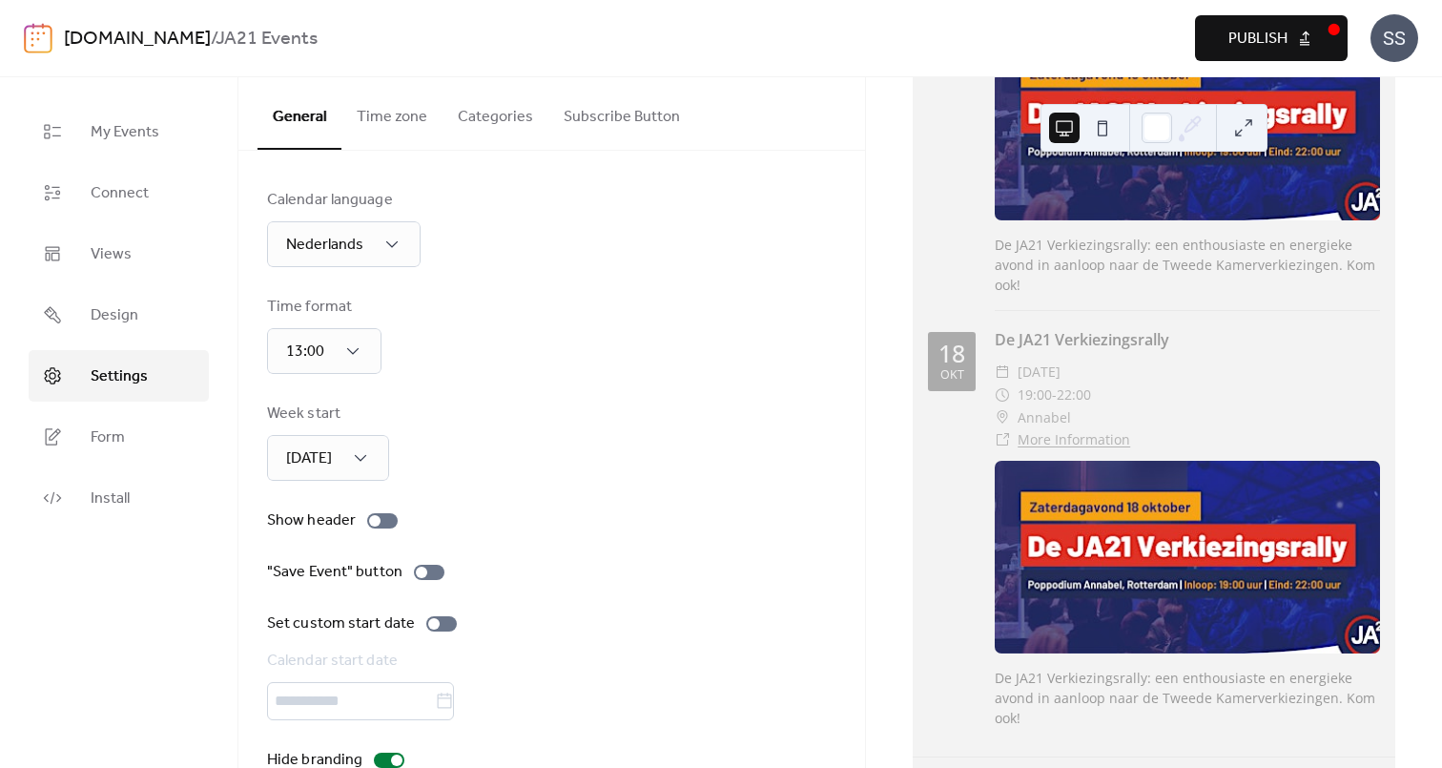
click at [627, 119] on button "Subscribe Button" at bounding box center [622, 112] width 147 height 71
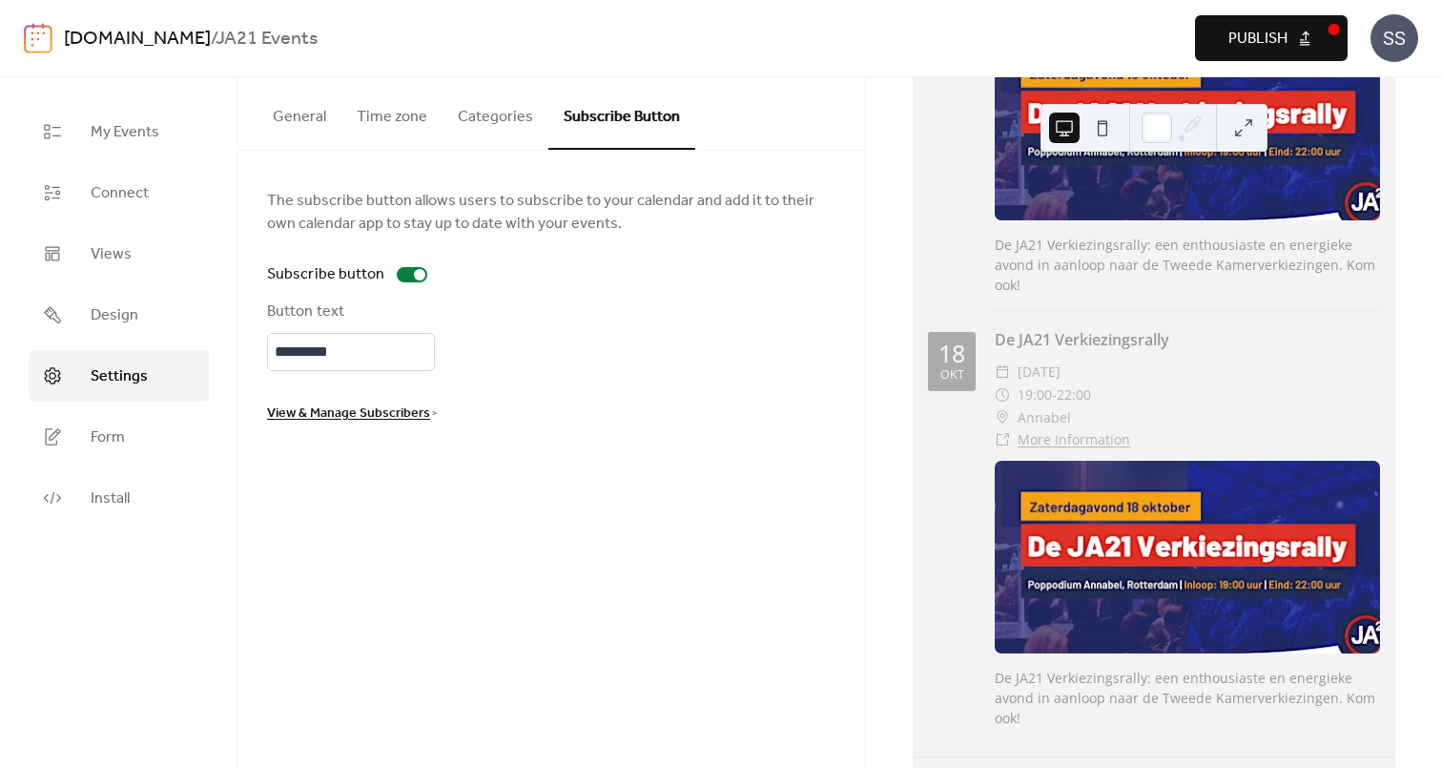
click at [1253, 43] on span "Publish" at bounding box center [1258, 39] width 59 height 23
